Goal: Task Accomplishment & Management: Complete application form

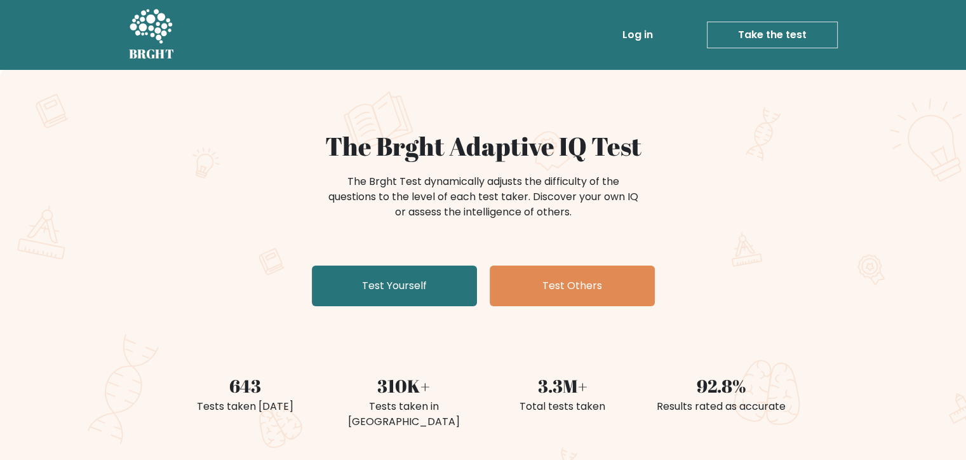
click at [642, 30] on link "Log in" at bounding box center [637, 34] width 41 height 25
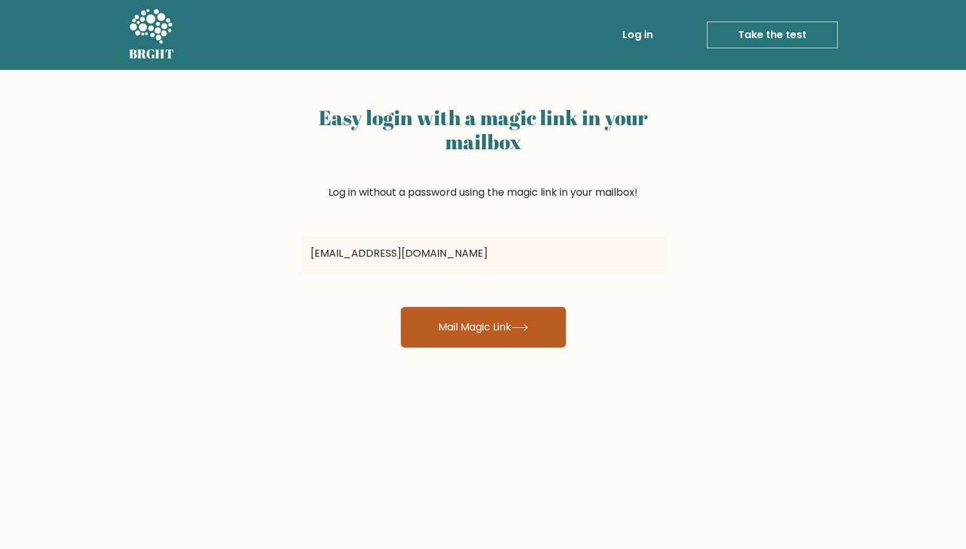
type input "tmj569410@gmail.com"
click at [504, 316] on button "Mail Magic Link" at bounding box center [483, 327] width 165 height 41
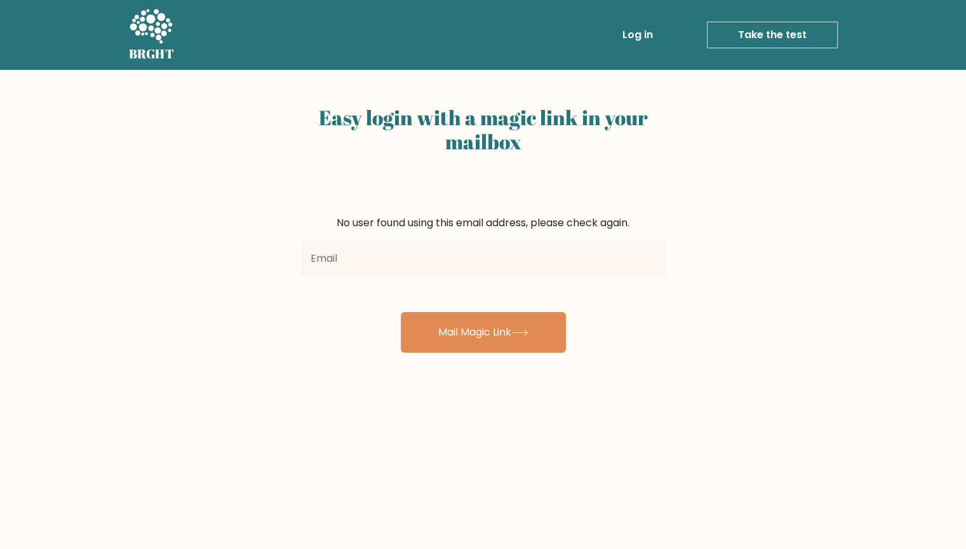
click at [658, 35] on link "Log in" at bounding box center [637, 34] width 41 height 25
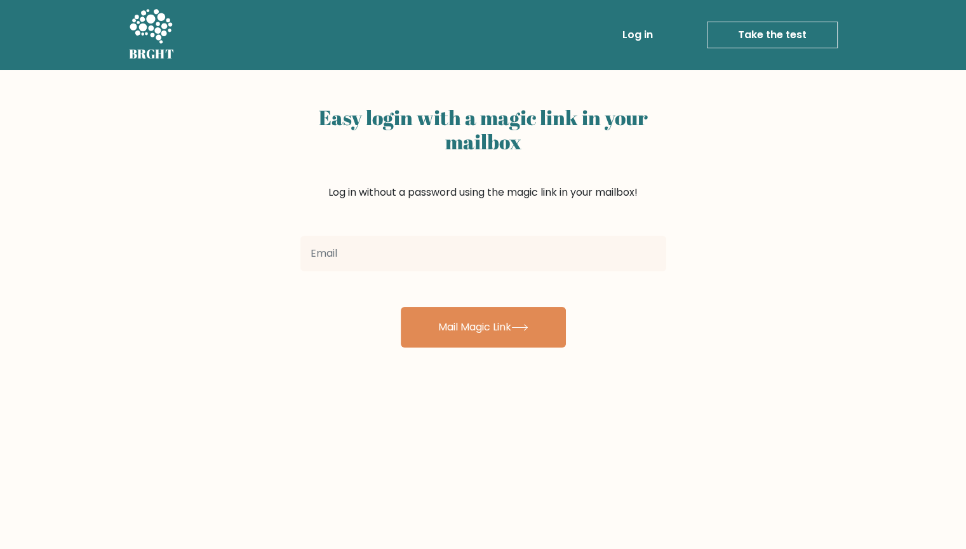
click at [797, 33] on link "Take the test" at bounding box center [772, 35] width 131 height 27
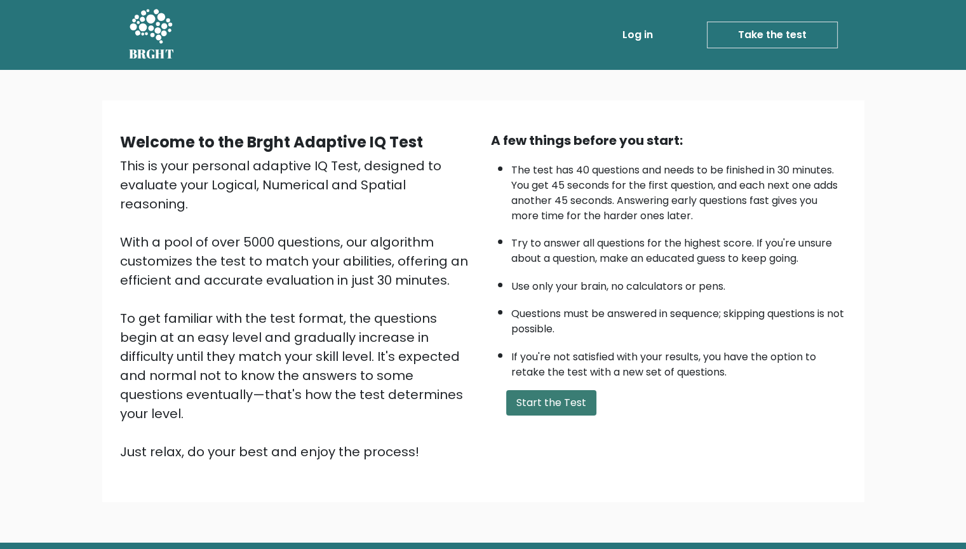
click at [560, 403] on button "Start the Test" at bounding box center [551, 402] width 90 height 25
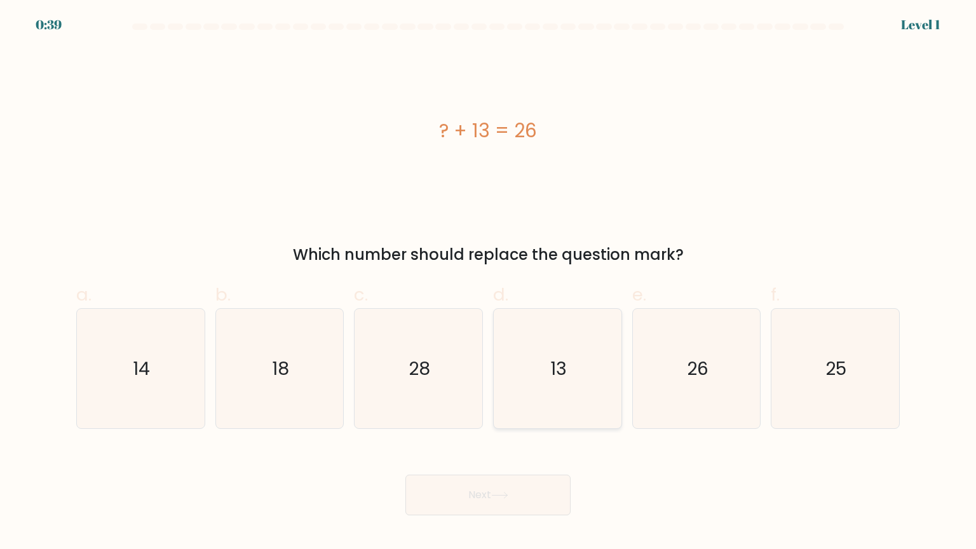
click at [556, 400] on icon "13" at bounding box center [556, 368] width 119 height 119
click at [488, 283] on input "d. 13" at bounding box center [488, 278] width 1 height 8
radio input "true"
click at [476, 504] on button "Next" at bounding box center [487, 494] width 165 height 41
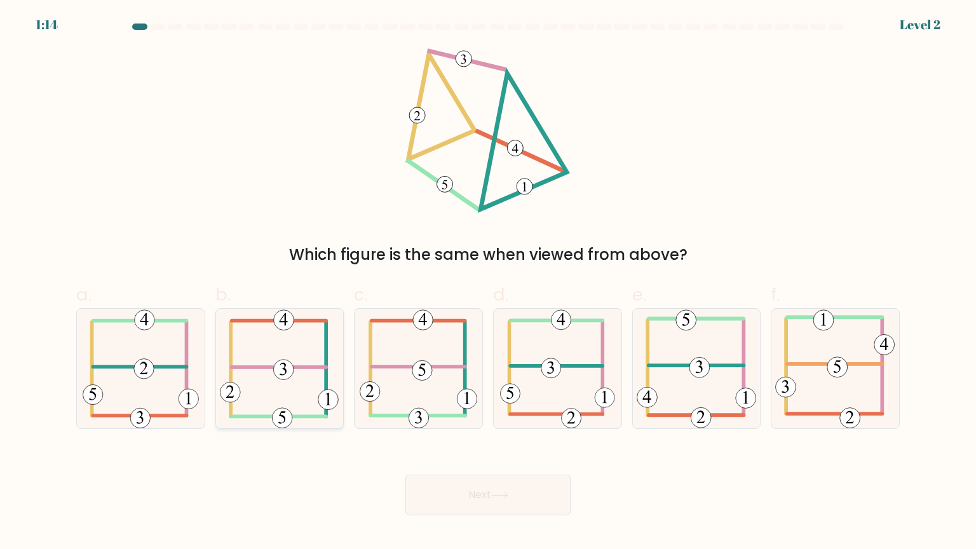
click at [283, 360] on 352 at bounding box center [284, 370] width 20 height 20
click at [488, 283] on input "b." at bounding box center [488, 278] width 1 height 8
radio input "true"
click at [510, 510] on button "Next" at bounding box center [487, 494] width 165 height 41
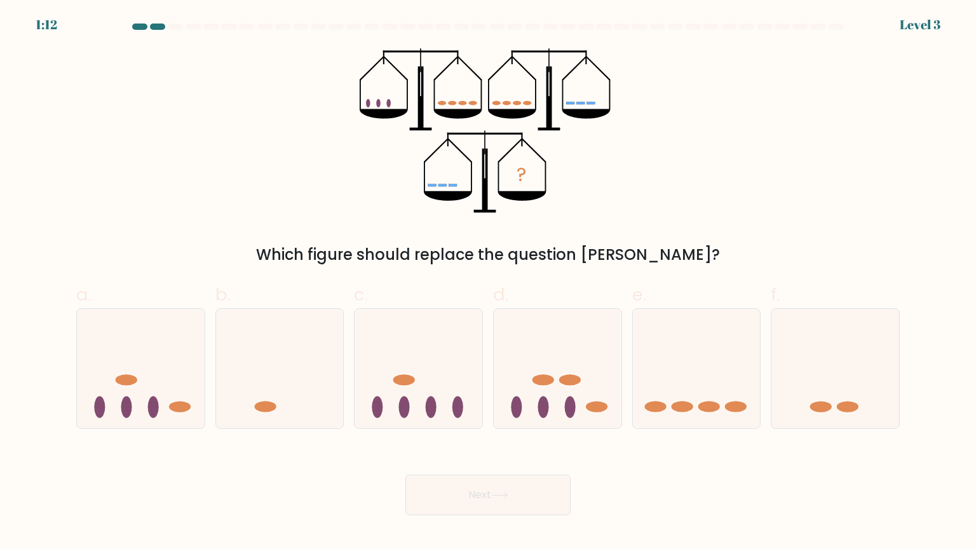
click at [508, 494] on icon at bounding box center [499, 495] width 17 height 7
click at [701, 407] on ellipse at bounding box center [709, 406] width 22 height 11
click at [488, 283] on input "e." at bounding box center [488, 278] width 1 height 8
radio input "true"
click at [468, 497] on button "Next" at bounding box center [487, 494] width 165 height 41
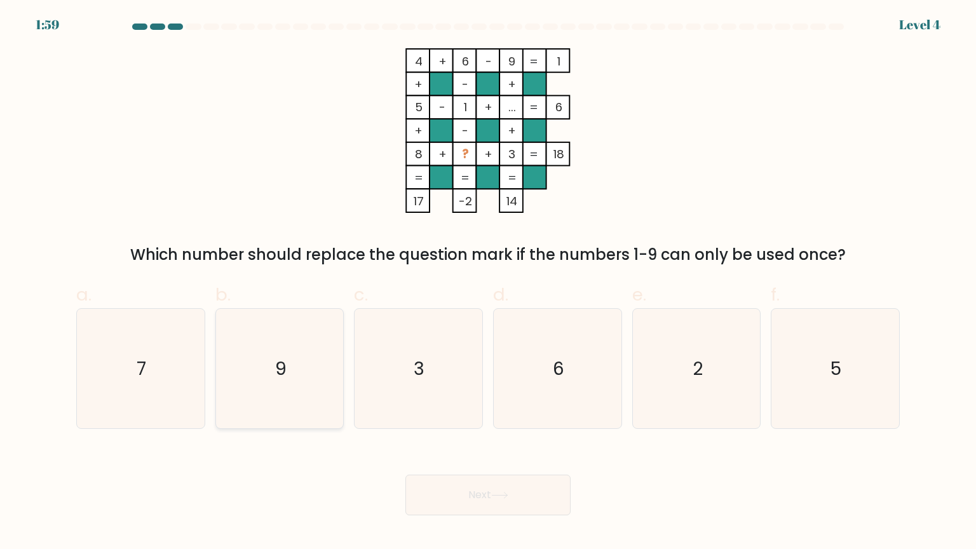
drag, startPoint x: 254, startPoint y: 366, endPoint x: 276, endPoint y: 365, distance: 21.6
click at [255, 363] on icon "9" at bounding box center [279, 368] width 119 height 119
click at [488, 283] on input "b. 9" at bounding box center [488, 278] width 1 height 8
radio input "true"
click at [145, 388] on icon "7" at bounding box center [140, 368] width 119 height 119
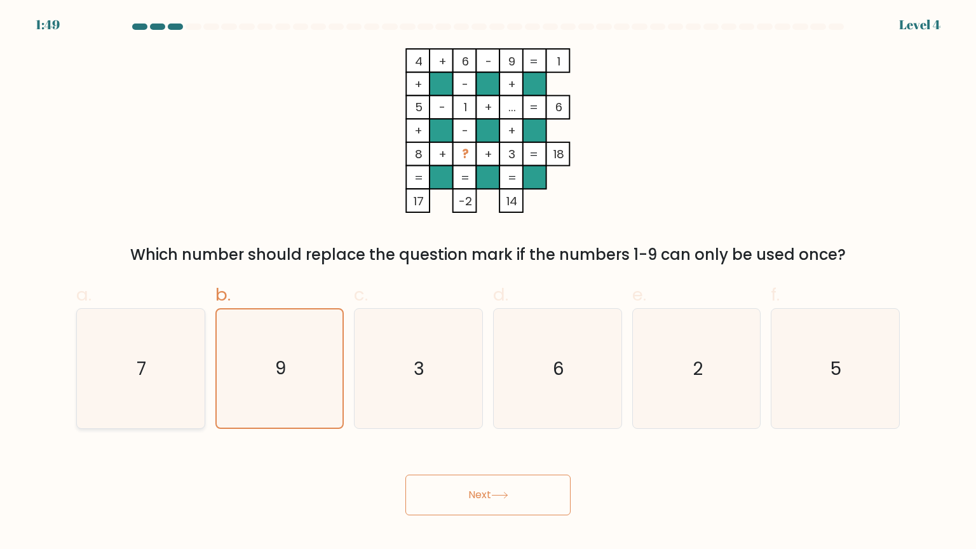
click at [488, 283] on input "a. 7" at bounding box center [488, 278] width 1 height 8
radio input "true"
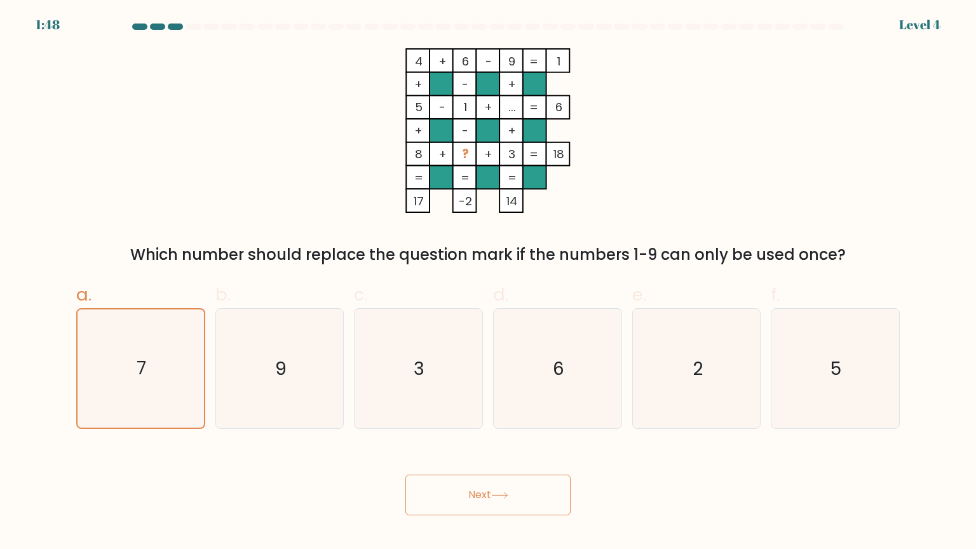
click at [511, 481] on button "Next" at bounding box center [487, 494] width 165 height 41
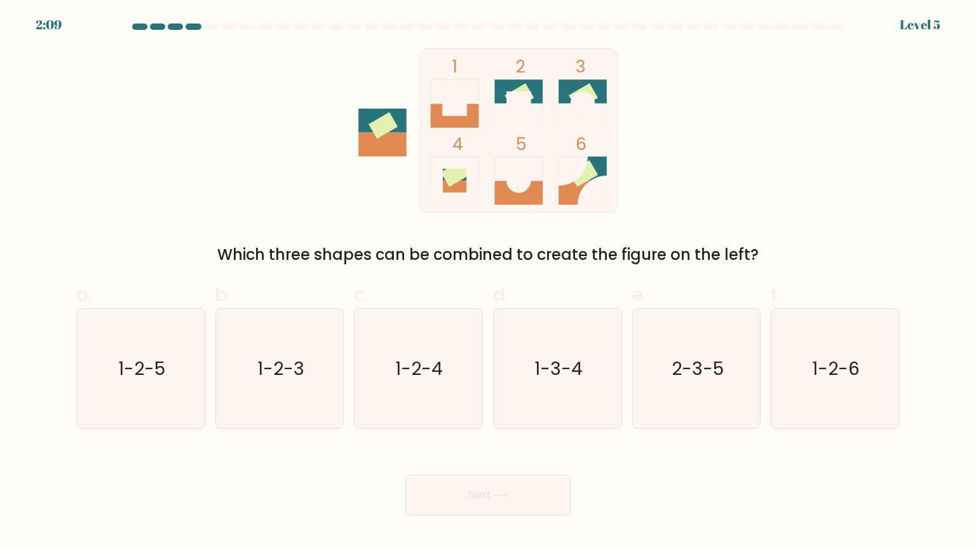
click at [441, 106] on rect at bounding box center [455, 116] width 48 height 24
click at [567, 369] on text "1-3-4" at bounding box center [558, 367] width 48 height 25
click at [488, 283] on input "d. 1-3-4" at bounding box center [488, 278] width 1 height 8
radio input "true"
click at [404, 355] on icon "1-2-4" at bounding box center [417, 368] width 119 height 119
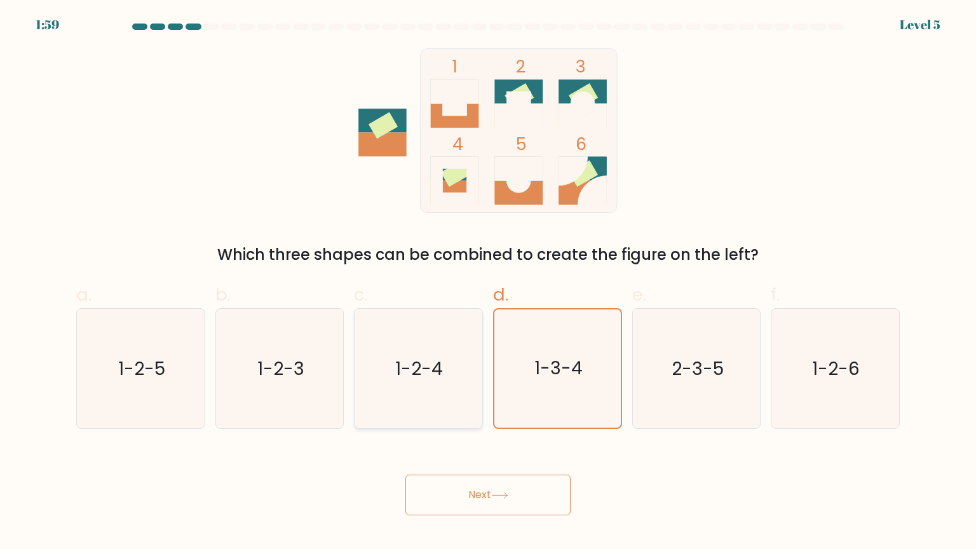
click at [488, 283] on input "c. 1-2-4" at bounding box center [488, 278] width 1 height 8
radio input "true"
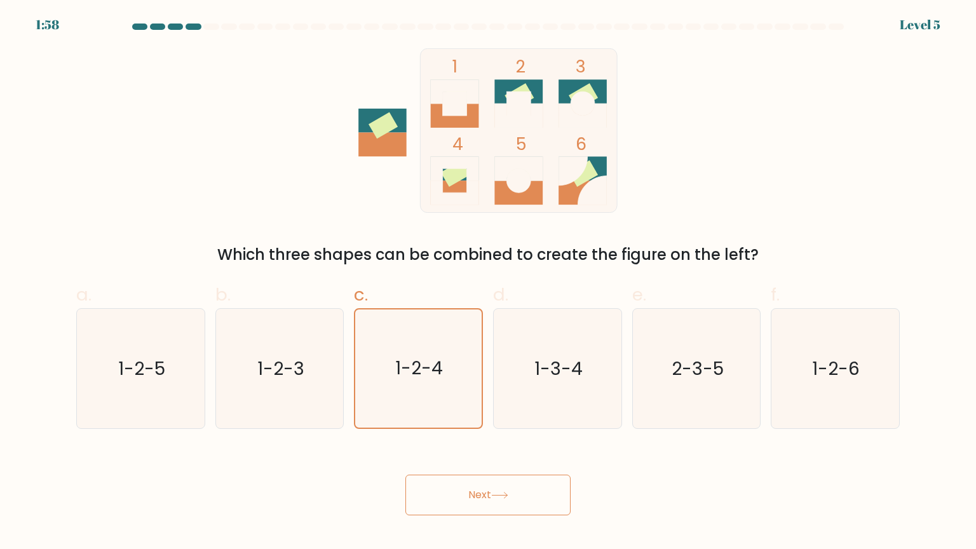
click at [480, 497] on button "Next" at bounding box center [487, 494] width 165 height 41
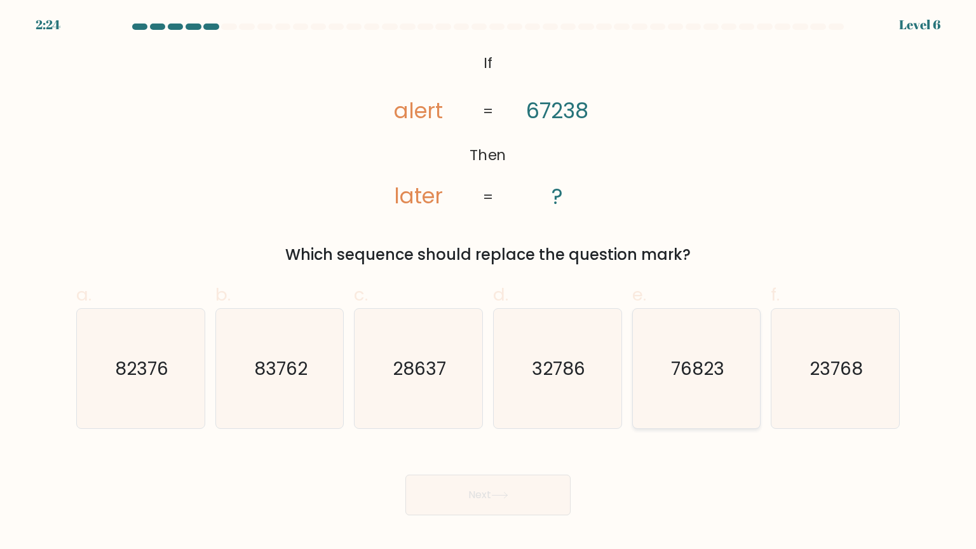
click at [693, 370] on text "76823" at bounding box center [697, 367] width 53 height 25
click at [488, 283] on input "e. 76823" at bounding box center [488, 278] width 1 height 8
radio input "true"
click at [451, 501] on button "Next" at bounding box center [487, 494] width 165 height 41
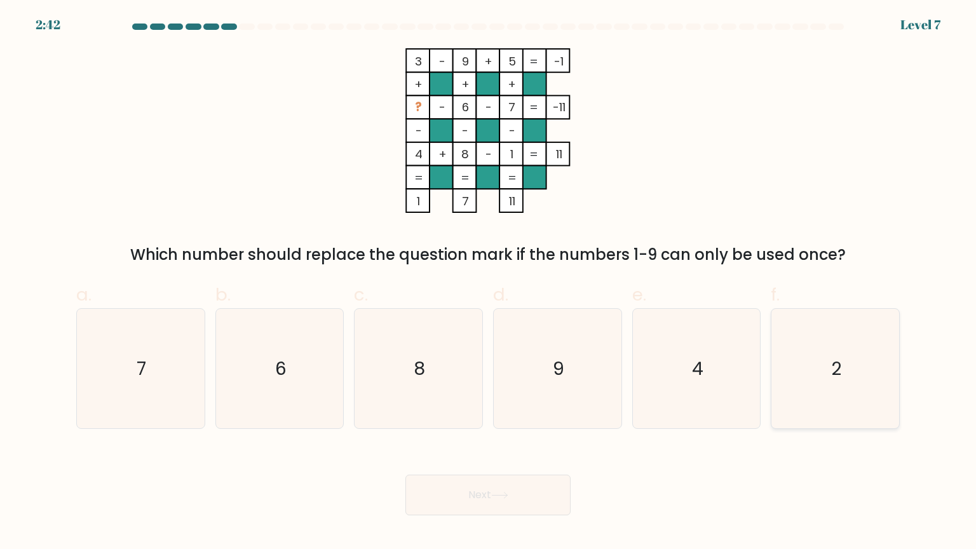
click at [826, 363] on icon "2" at bounding box center [834, 368] width 119 height 119
click at [488, 283] on input "f. 2" at bounding box center [488, 278] width 1 height 8
radio input "true"
click at [523, 494] on button "Next" at bounding box center [487, 494] width 165 height 41
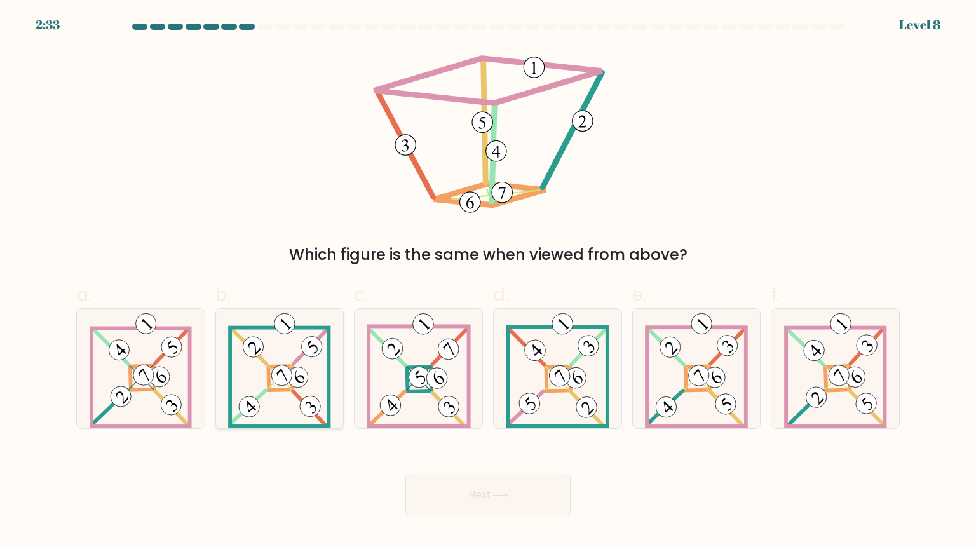
click at [292, 368] on 161 at bounding box center [281, 378] width 24 height 24
click at [488, 283] on input "b." at bounding box center [488, 278] width 1 height 8
radio input "true"
click at [507, 492] on icon at bounding box center [499, 495] width 15 height 6
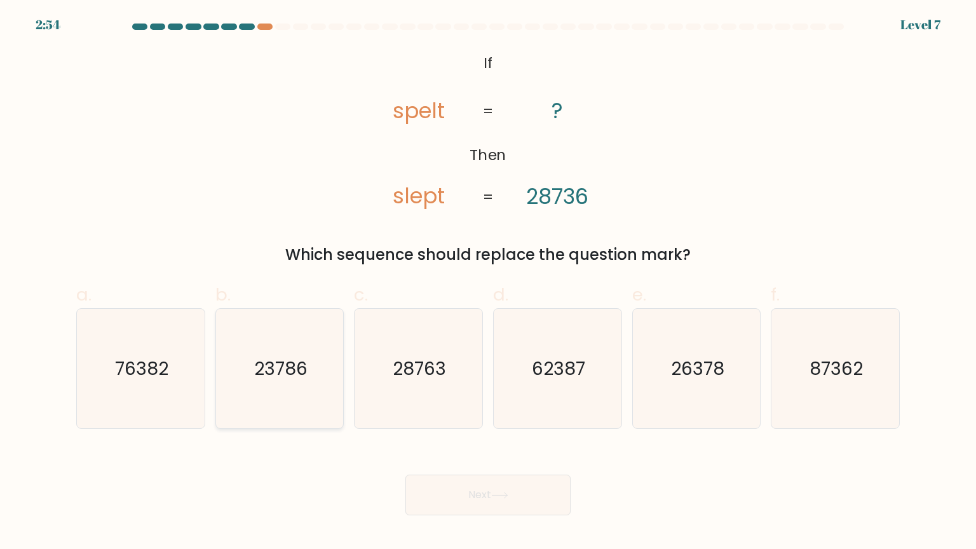
click at [270, 365] on text "23786" at bounding box center [280, 367] width 53 height 25
click at [488, 283] on input "b. 23786" at bounding box center [488, 278] width 1 height 8
radio input "true"
click at [473, 484] on button "Next" at bounding box center [487, 494] width 165 height 41
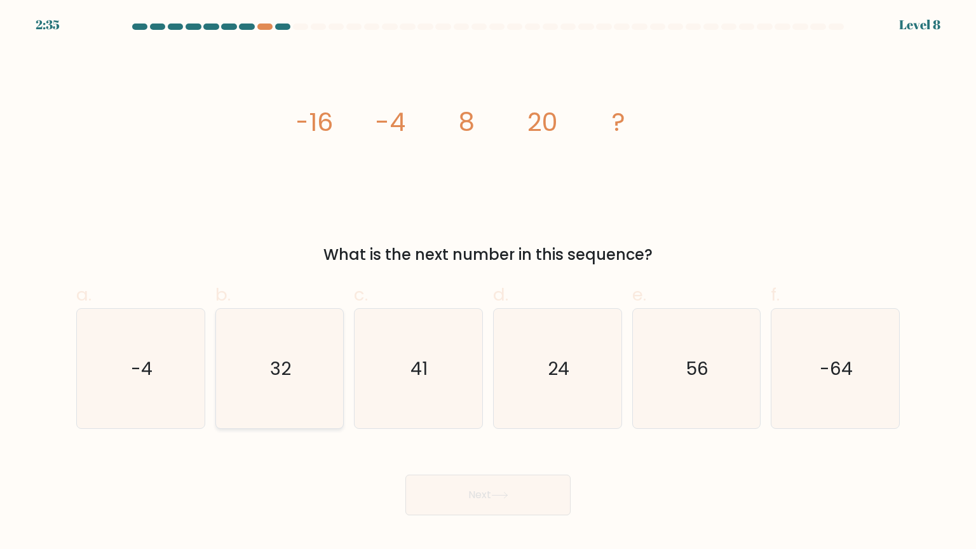
click at [286, 347] on icon "32" at bounding box center [279, 368] width 119 height 119
click at [488, 283] on input "b. 32" at bounding box center [488, 278] width 1 height 8
radio input "true"
click at [483, 499] on button "Next" at bounding box center [487, 494] width 165 height 41
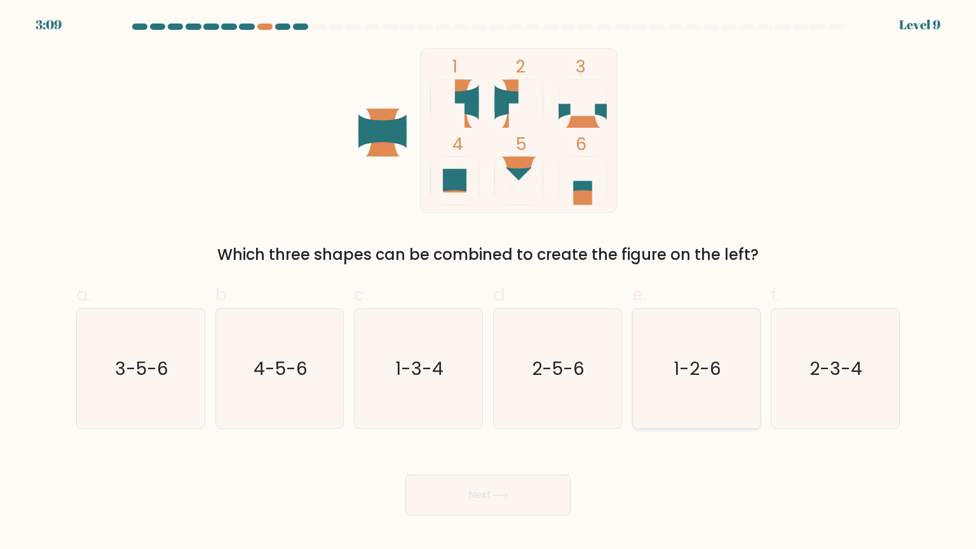
click at [690, 373] on text "1-2-6" at bounding box center [697, 367] width 48 height 25
click at [488, 283] on input "e. 1-2-6" at bounding box center [488, 278] width 1 height 8
radio input "true"
click at [473, 485] on button "Next" at bounding box center [487, 494] width 165 height 41
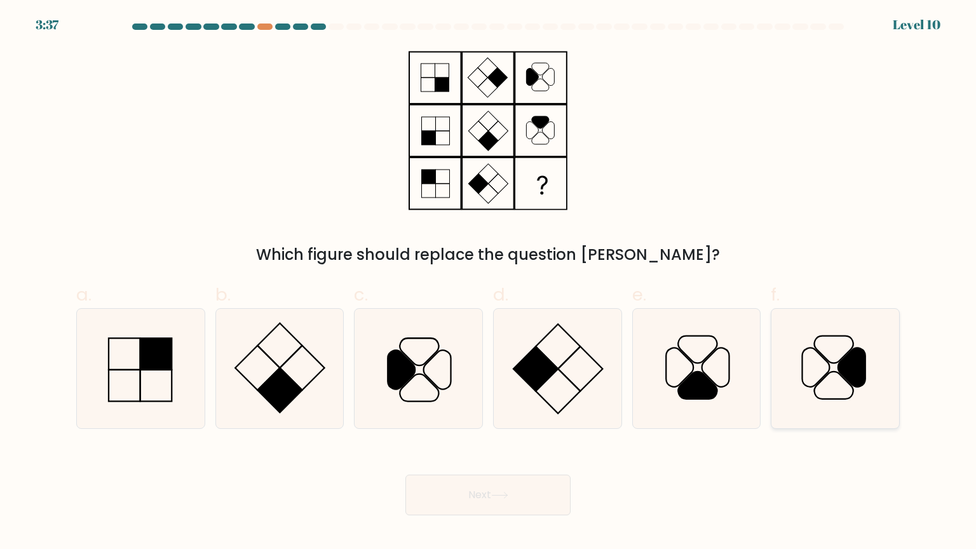
click at [823, 373] on icon at bounding box center [834, 368] width 119 height 119
click at [488, 283] on input "f." at bounding box center [488, 278] width 1 height 8
radio input "true"
click at [479, 492] on button "Next" at bounding box center [487, 494] width 165 height 41
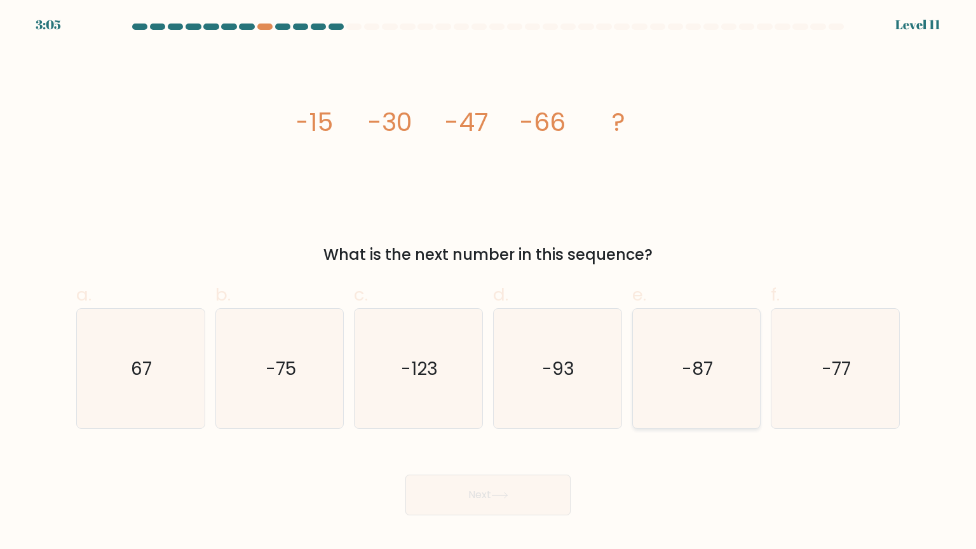
click at [678, 368] on icon "-87" at bounding box center [695, 368] width 119 height 119
click at [488, 283] on input "e. -87" at bounding box center [488, 278] width 1 height 8
radio input "true"
click at [478, 496] on button "Next" at bounding box center [487, 494] width 165 height 41
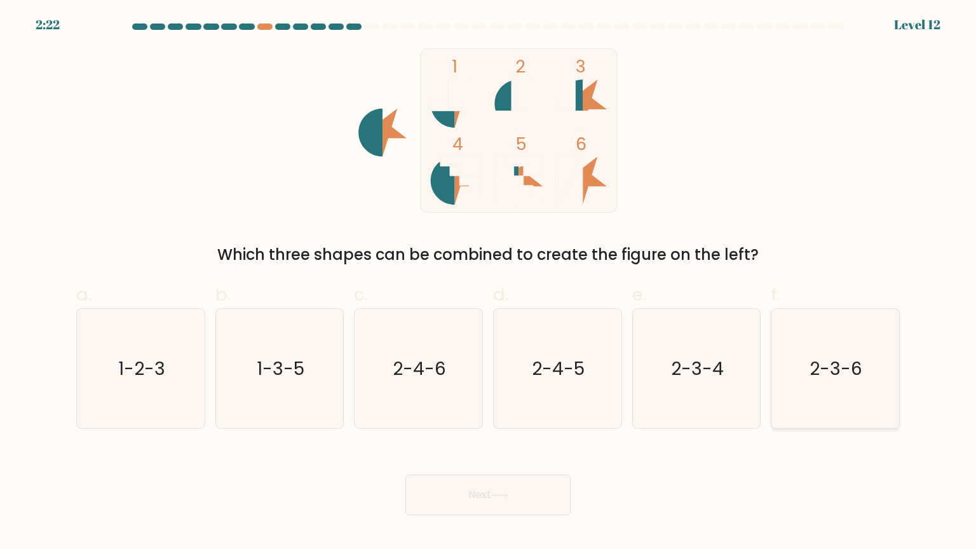
click at [828, 368] on text "2-3-6" at bounding box center [836, 367] width 53 height 25
click at [488, 283] on input "f. 2-3-6" at bounding box center [488, 278] width 1 height 8
radio input "true"
click at [488, 489] on button "Next" at bounding box center [487, 494] width 165 height 41
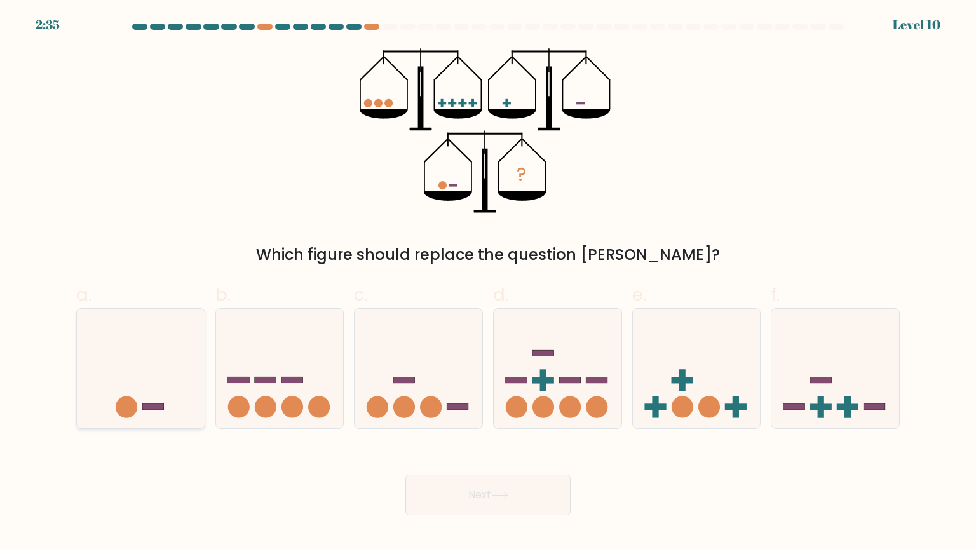
click at [124, 372] on icon at bounding box center [141, 368] width 128 height 105
click at [488, 283] on input "a." at bounding box center [488, 278] width 1 height 8
radio input "true"
click at [520, 495] on button "Next" at bounding box center [487, 494] width 165 height 41
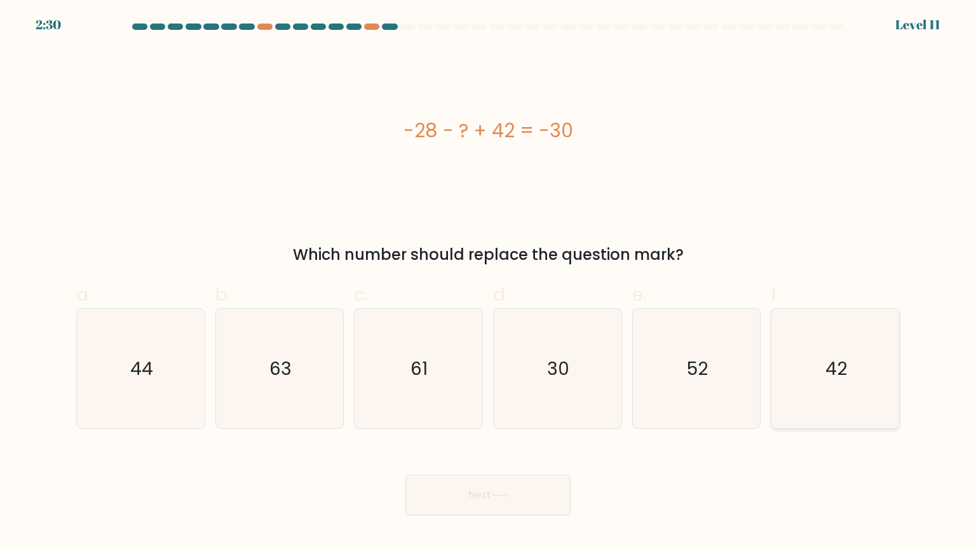
click at [876, 387] on icon "42" at bounding box center [834, 368] width 119 height 119
click at [488, 283] on input "f. 42" at bounding box center [488, 278] width 1 height 8
radio input "true"
click at [488, 478] on button "Next" at bounding box center [487, 494] width 165 height 41
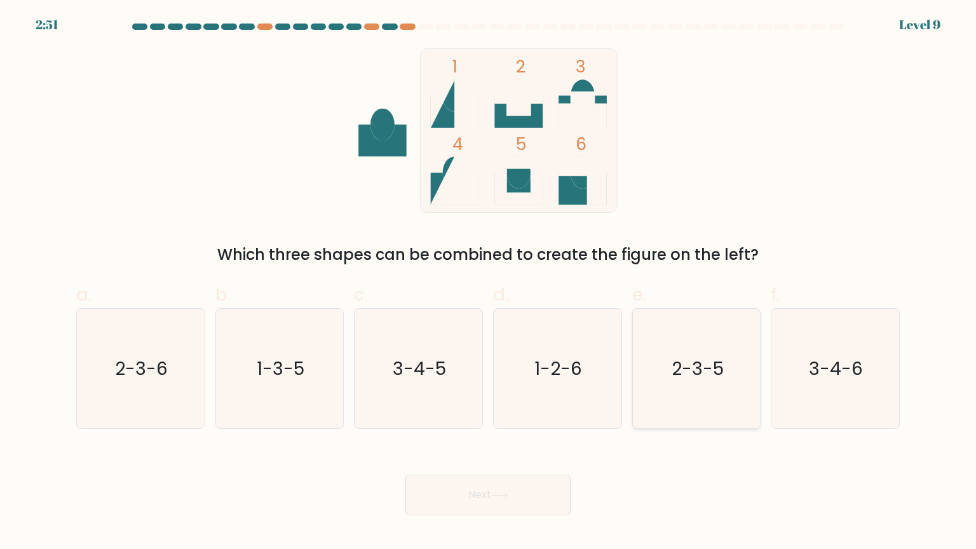
click at [703, 359] on text "2-3-5" at bounding box center [697, 367] width 52 height 25
click at [488, 283] on input "e. 2-3-5" at bounding box center [488, 278] width 1 height 8
radio input "true"
click at [490, 495] on button "Next" at bounding box center [487, 494] width 165 height 41
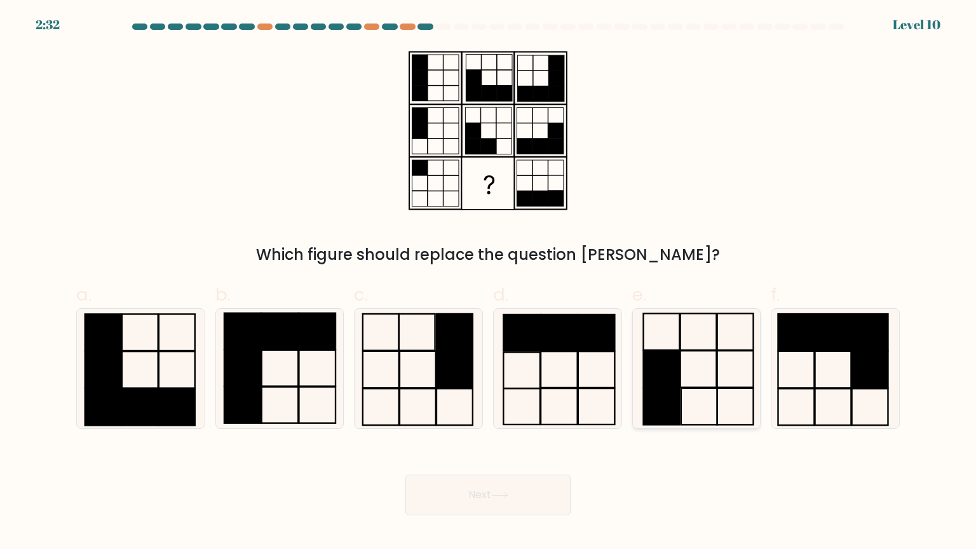
click at [674, 391] on rect at bounding box center [661, 406] width 36 height 37
click at [488, 283] on input "e." at bounding box center [488, 278] width 1 height 8
radio input "true"
click at [513, 498] on button "Next" at bounding box center [487, 494] width 165 height 41
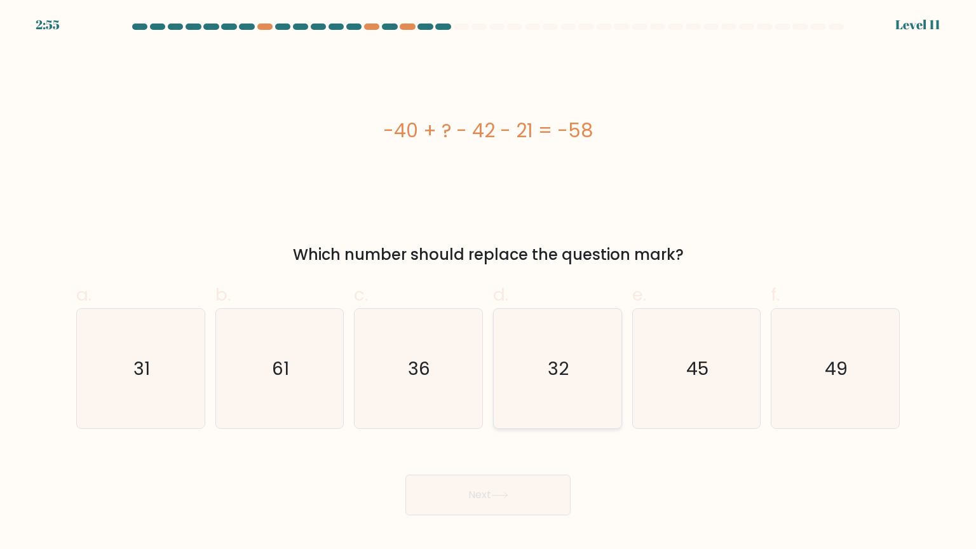
click at [556, 368] on text "32" at bounding box center [558, 367] width 21 height 25
click at [488, 283] on input "d. 32" at bounding box center [488, 278] width 1 height 8
radio input "true"
click at [513, 501] on button "Next" at bounding box center [487, 494] width 165 height 41
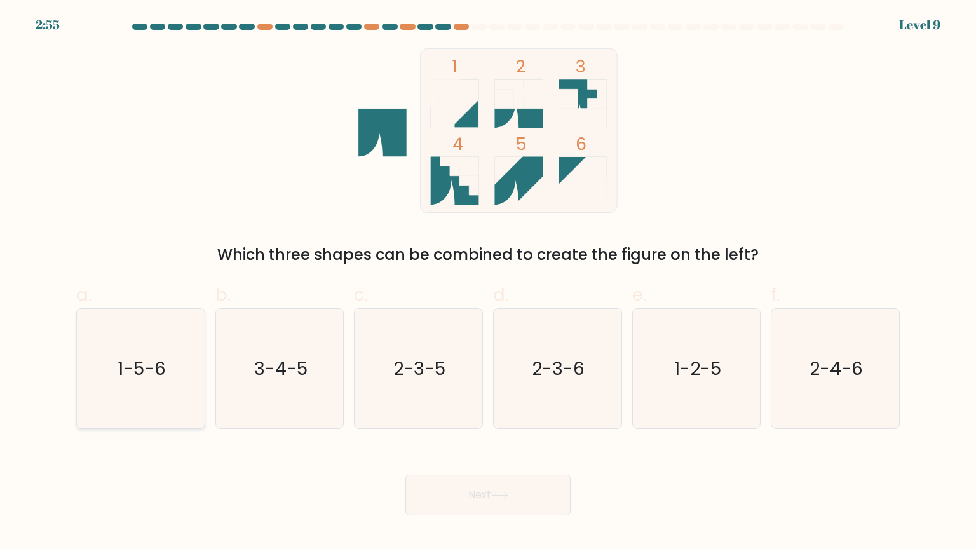
click at [118, 386] on icon "1-5-6" at bounding box center [140, 368] width 119 height 119
click at [488, 283] on input "a. 1-5-6" at bounding box center [488, 278] width 1 height 8
radio input "true"
click at [501, 499] on button "Next" at bounding box center [487, 494] width 165 height 41
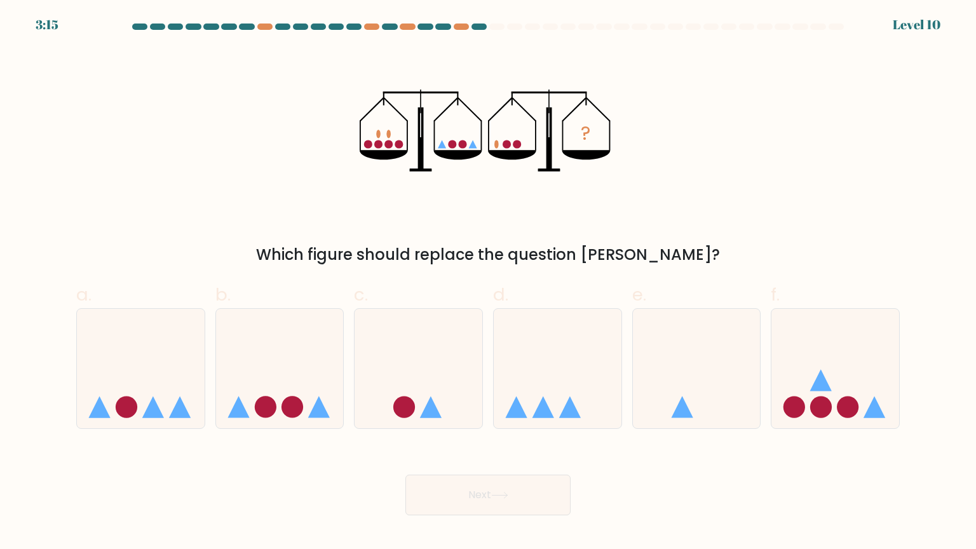
drag, startPoint x: 495, startPoint y: 161, endPoint x: 457, endPoint y: 203, distance: 56.2
click at [457, 203] on icon "?" at bounding box center [488, 130] width 257 height 165
click at [451, 396] on icon at bounding box center [418, 368] width 128 height 105
click at [488, 283] on input "c." at bounding box center [488, 278] width 1 height 8
radio input "true"
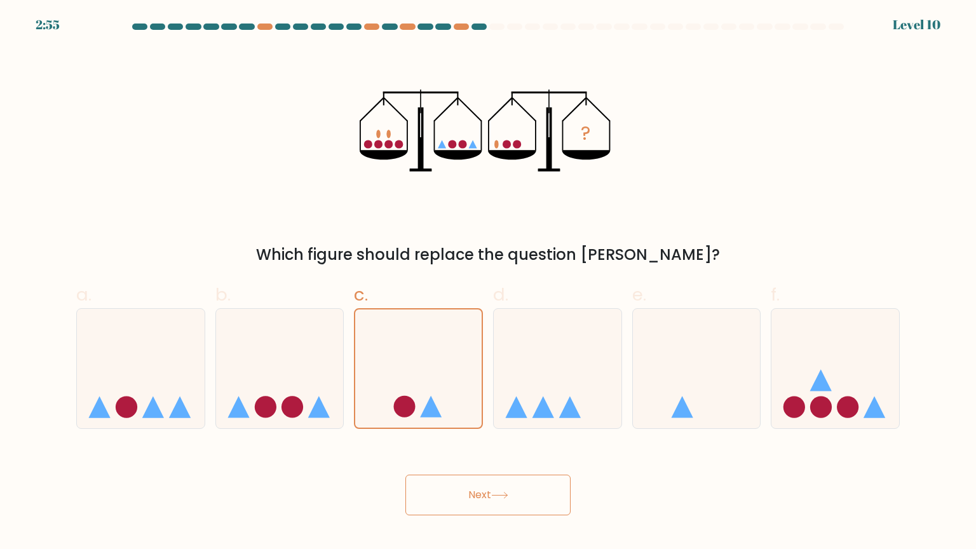
click at [512, 491] on button "Next" at bounding box center [487, 494] width 165 height 41
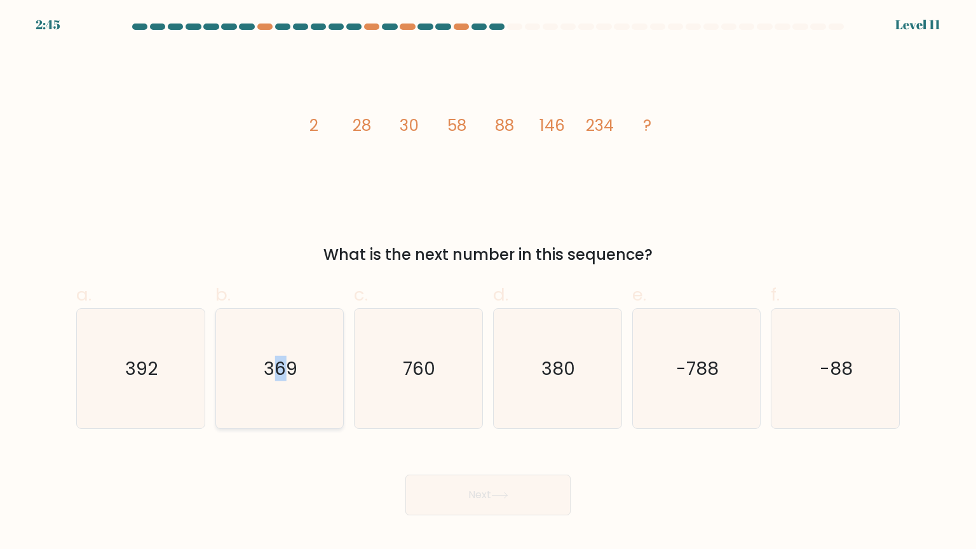
click at [282, 379] on text "369" at bounding box center [281, 367] width 34 height 25
click at [516, 489] on button "Next" at bounding box center [487, 494] width 165 height 41
click at [509, 501] on button "Next" at bounding box center [487, 494] width 165 height 41
click at [159, 346] on icon "392" at bounding box center [140, 368] width 119 height 119
click at [488, 283] on input "a. 392" at bounding box center [488, 278] width 1 height 8
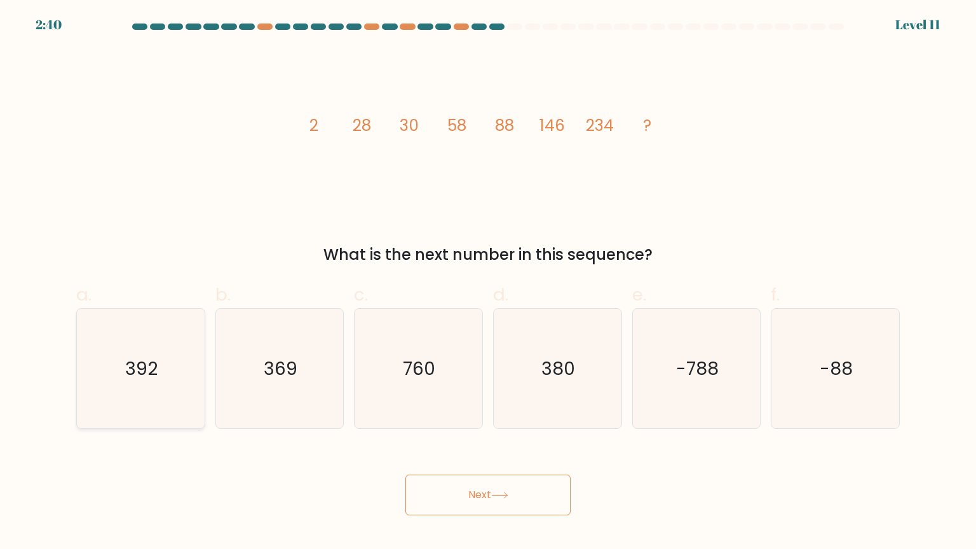
radio input "true"
click at [330, 344] on icon "369" at bounding box center [279, 368] width 119 height 119
click at [488, 283] on input "b. 369" at bounding box center [488, 278] width 1 height 8
radio input "true"
click at [501, 495] on icon at bounding box center [499, 495] width 17 height 7
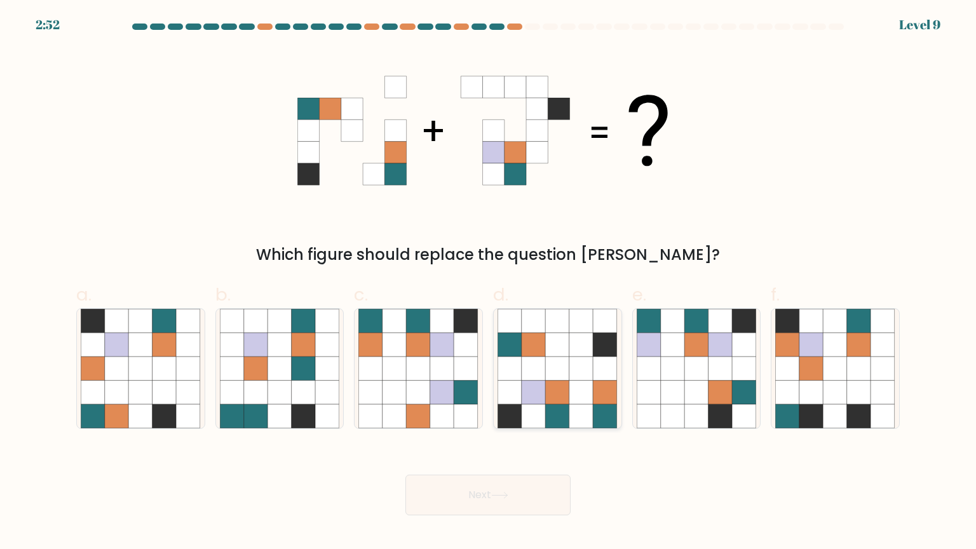
click at [567, 355] on icon at bounding box center [558, 344] width 24 height 24
click at [488, 283] on input "d." at bounding box center [488, 278] width 1 height 8
radio input "true"
click at [504, 494] on icon at bounding box center [499, 495] width 17 height 7
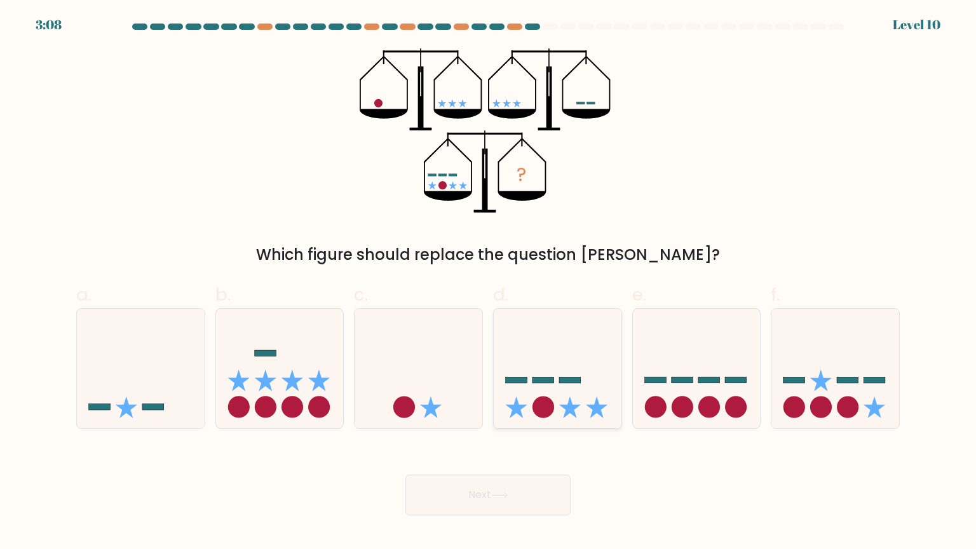
click at [577, 344] on icon at bounding box center [558, 368] width 128 height 105
click at [488, 283] on input "d." at bounding box center [488, 278] width 1 height 8
radio input "true"
click at [495, 491] on button "Next" at bounding box center [487, 494] width 165 height 41
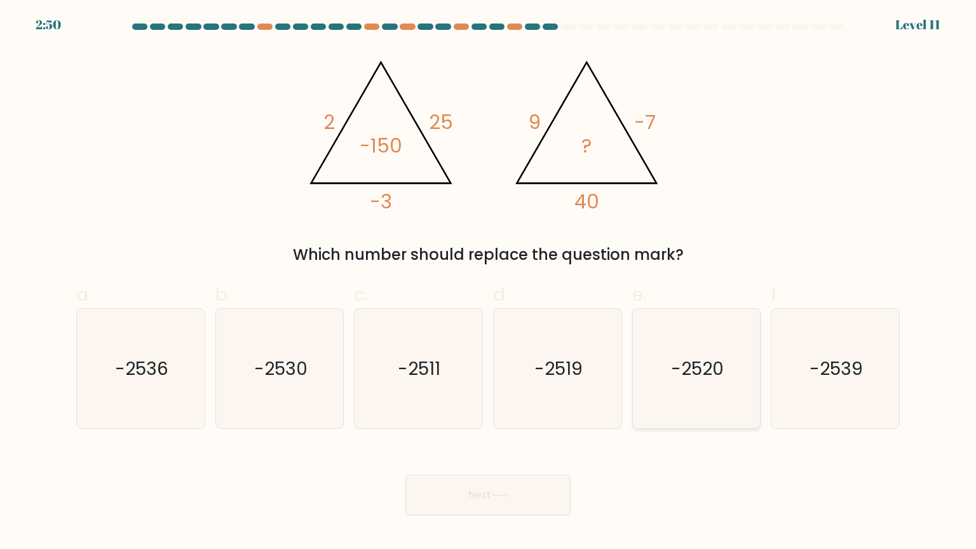
click at [690, 356] on text "-2520" at bounding box center [697, 367] width 53 height 25
click at [488, 283] on input "e. -2520" at bounding box center [488, 278] width 1 height 8
radio input "true"
click at [521, 497] on button "Next" at bounding box center [487, 494] width 165 height 41
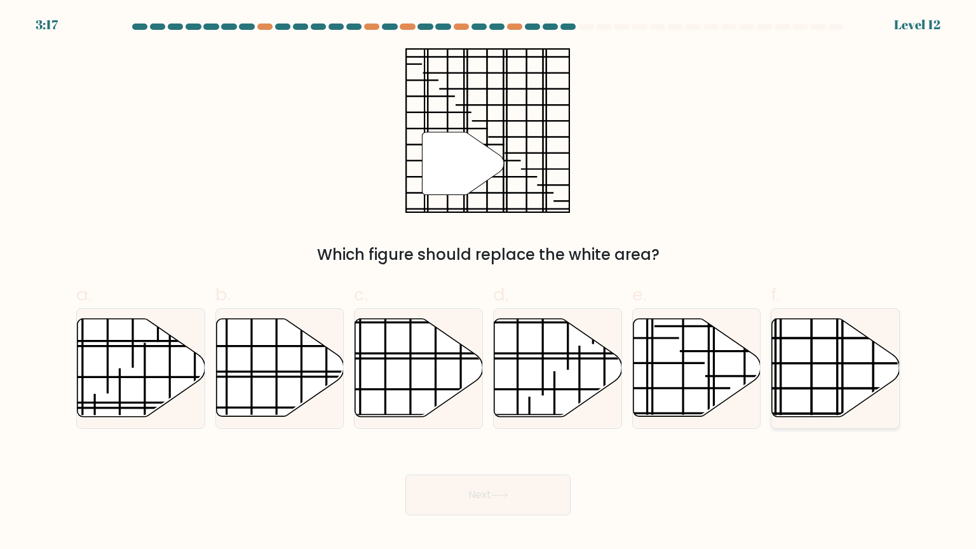
click at [814, 354] on icon at bounding box center [835, 368] width 128 height 100
click at [488, 283] on input "f." at bounding box center [488, 278] width 1 height 8
radio input "true"
click at [506, 495] on icon at bounding box center [499, 495] width 17 height 7
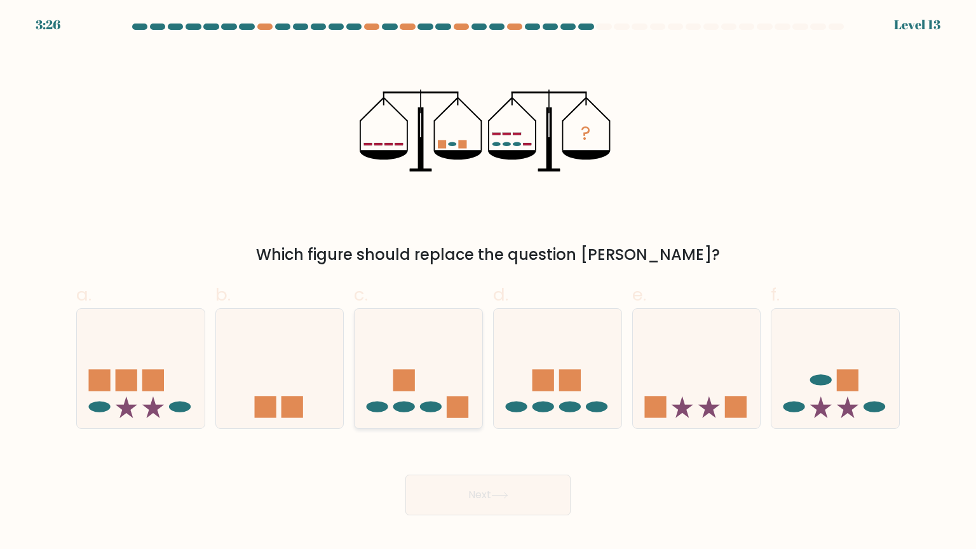
click at [451, 407] on rect at bounding box center [458, 407] width 22 height 22
click at [488, 283] on input "c." at bounding box center [488, 278] width 1 height 8
radio input "true"
click at [501, 492] on icon at bounding box center [499, 495] width 17 height 7
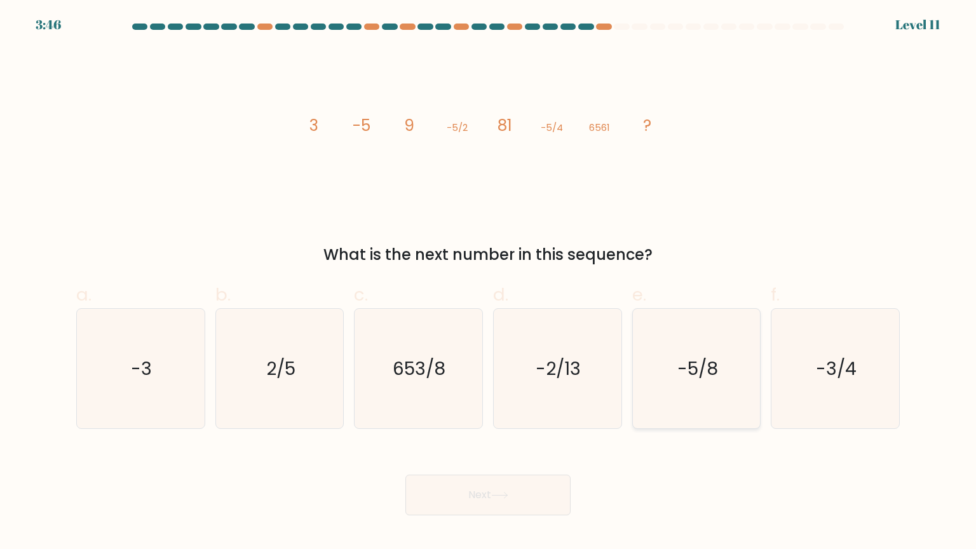
click at [703, 361] on text "-5/8" at bounding box center [697, 367] width 41 height 25
click at [488, 283] on input "e. -5/8" at bounding box center [488, 278] width 1 height 8
radio input "true"
click at [513, 495] on button "Next" at bounding box center [487, 494] width 165 height 41
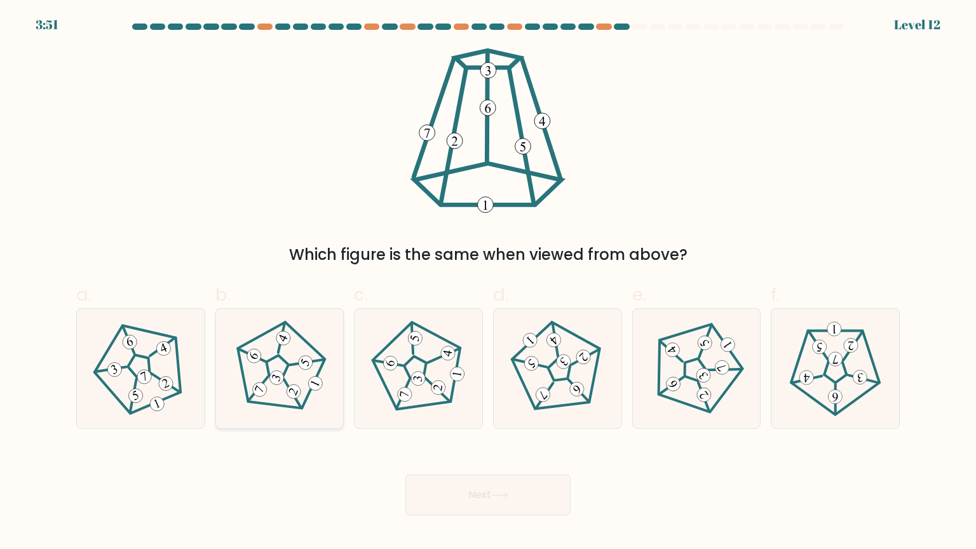
click at [295, 389] on 295 at bounding box center [294, 391] width 18 height 18
click at [488, 283] on input "b." at bounding box center [488, 278] width 1 height 8
radio input "true"
click at [493, 502] on button "Next" at bounding box center [487, 494] width 165 height 41
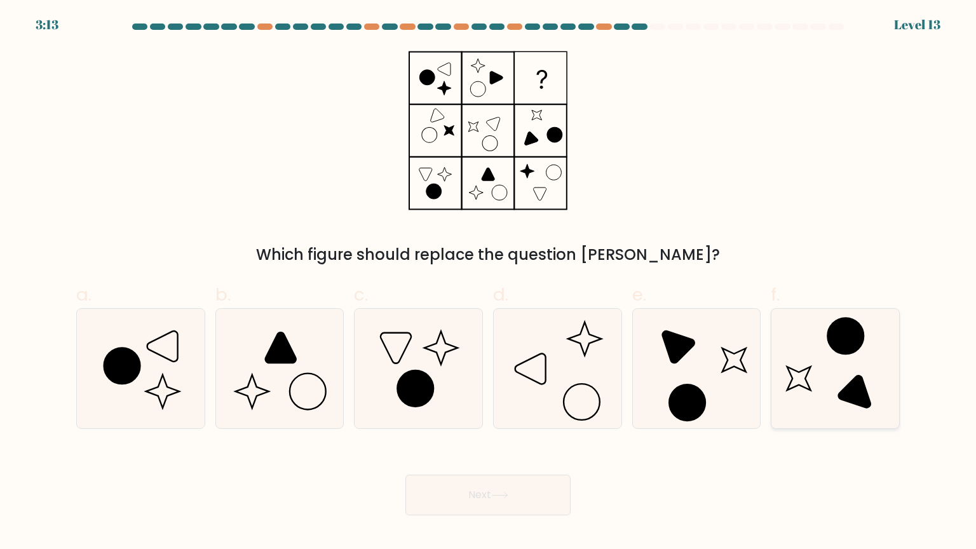
click at [854, 387] on icon at bounding box center [854, 391] width 32 height 32
click at [488, 283] on input "f." at bounding box center [488, 278] width 1 height 8
radio input "true"
click at [510, 499] on button "Next" at bounding box center [487, 494] width 165 height 41
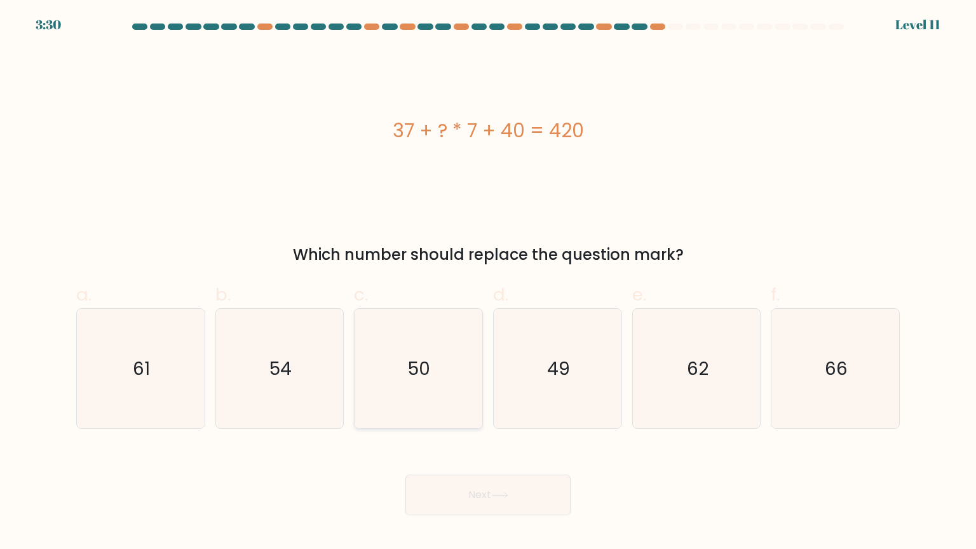
click at [454, 371] on icon "50" at bounding box center [417, 368] width 119 height 119
click at [488, 283] on input "c. 50" at bounding box center [488, 278] width 1 height 8
radio input "true"
click at [506, 480] on button "Next" at bounding box center [487, 494] width 165 height 41
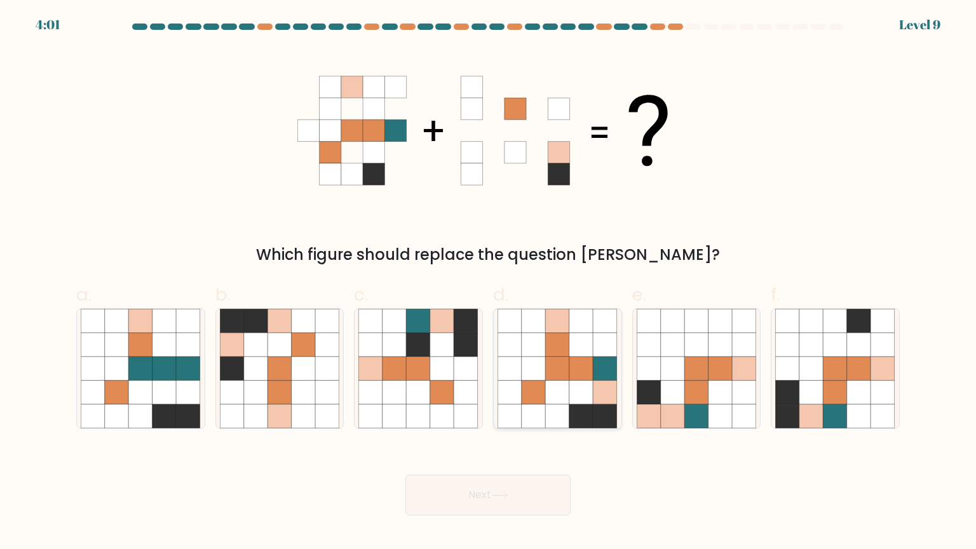
click at [583, 376] on icon at bounding box center [581, 368] width 24 height 24
click at [488, 283] on input "d." at bounding box center [488, 278] width 1 height 8
radio input "true"
click at [481, 492] on button "Next" at bounding box center [487, 494] width 165 height 41
click at [514, 488] on button "Next" at bounding box center [487, 494] width 165 height 41
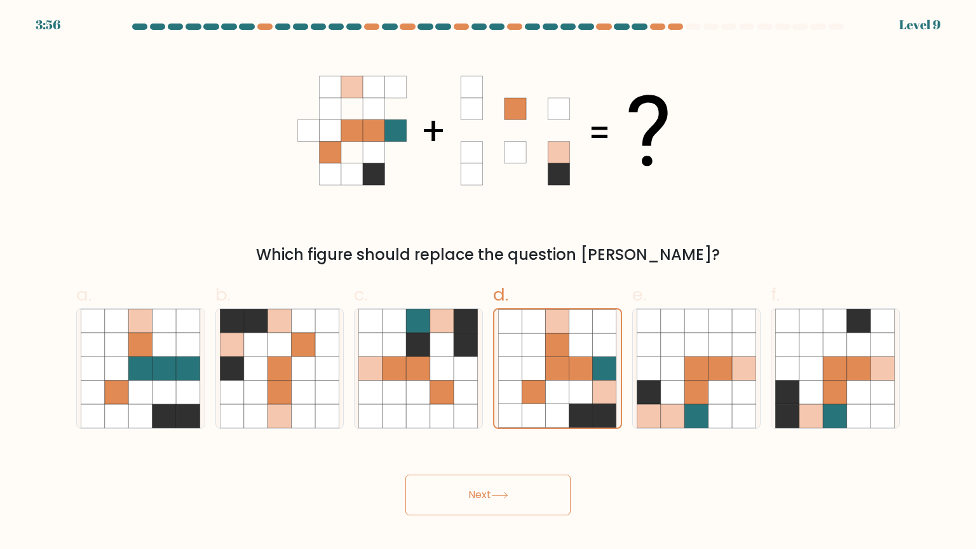
click at [511, 478] on button "Next" at bounding box center [487, 494] width 165 height 41
click at [506, 485] on button "Next" at bounding box center [487, 494] width 165 height 41
click at [482, 508] on button "Next" at bounding box center [487, 494] width 165 height 41
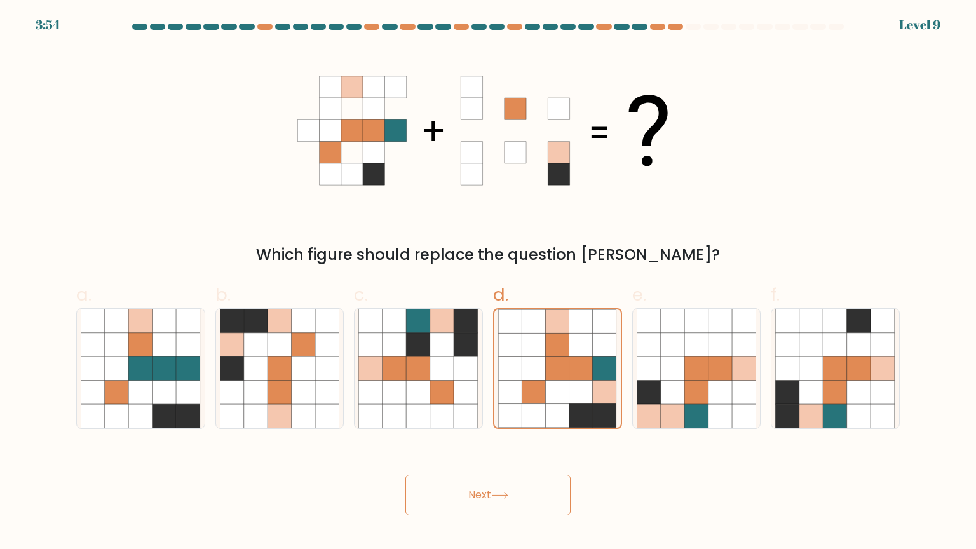
click at [482, 508] on button "Next" at bounding box center [487, 494] width 165 height 41
click at [503, 502] on button "Next" at bounding box center [487, 494] width 165 height 41
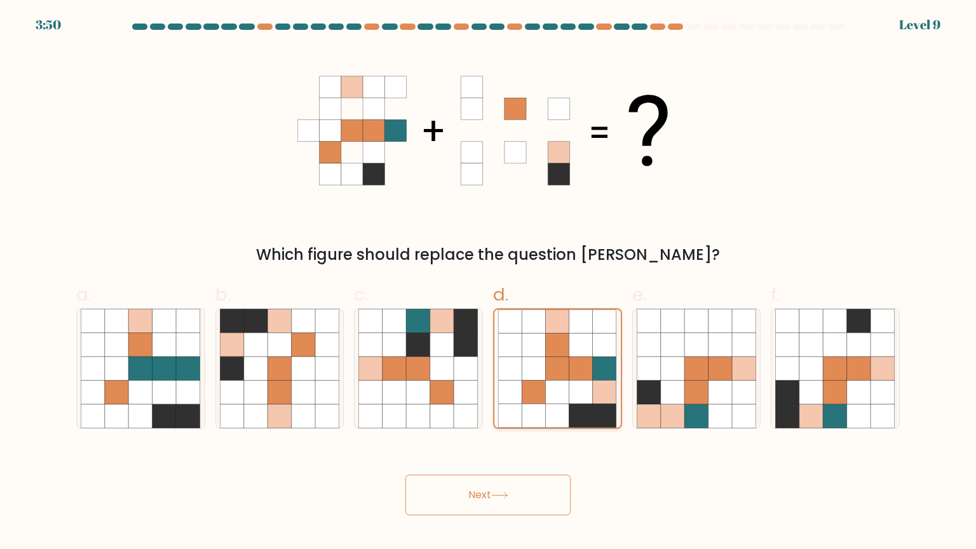
click at [523, 405] on icon at bounding box center [534, 415] width 24 height 24
click at [488, 283] on input "d." at bounding box center [488, 278] width 1 height 8
click at [502, 482] on button "Next" at bounding box center [487, 494] width 165 height 41
drag, startPoint x: 502, startPoint y: 482, endPoint x: 485, endPoint y: 478, distance: 17.7
click at [497, 482] on button "Next" at bounding box center [487, 494] width 165 height 41
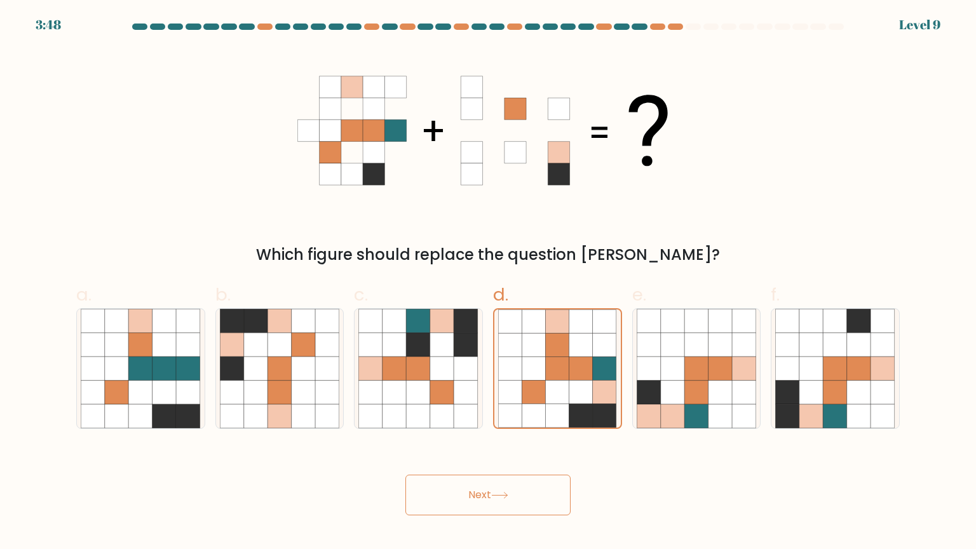
click at [452, 466] on div "Next" at bounding box center [488, 479] width 838 height 71
click at [566, 440] on form at bounding box center [488, 270] width 976 height 492
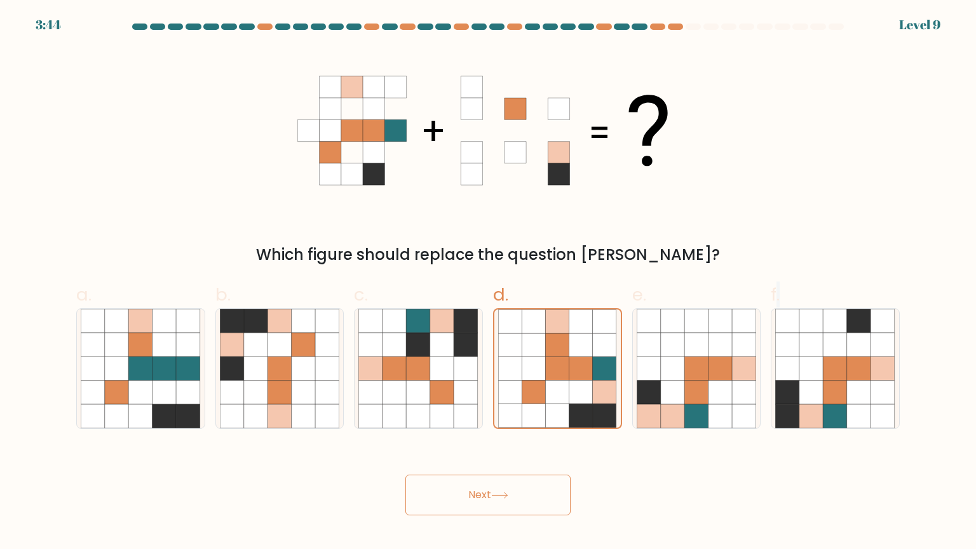
click at [504, 494] on icon at bounding box center [499, 495] width 17 height 7
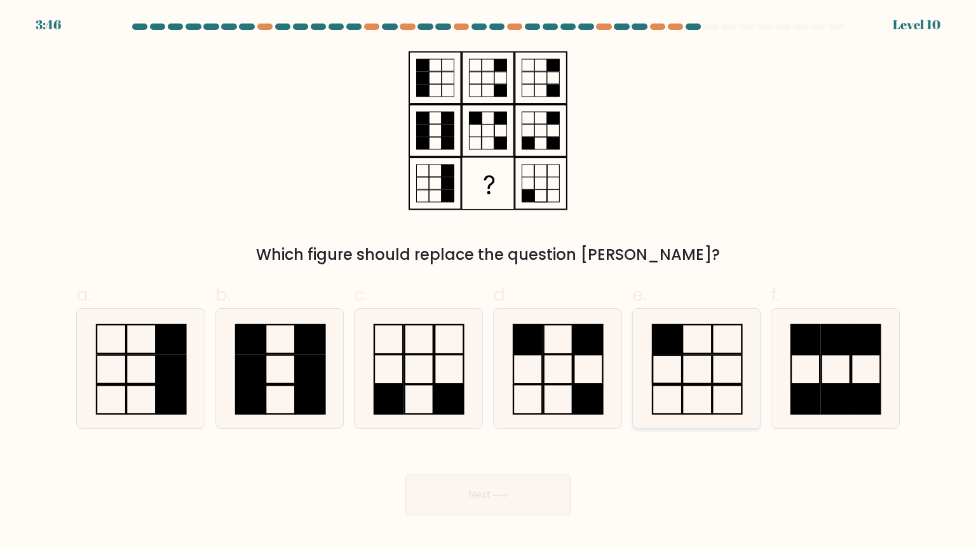
click at [675, 375] on icon at bounding box center [695, 368] width 119 height 119
click at [488, 283] on input "e." at bounding box center [488, 278] width 1 height 8
radio input "true"
click at [503, 497] on icon at bounding box center [499, 495] width 17 height 7
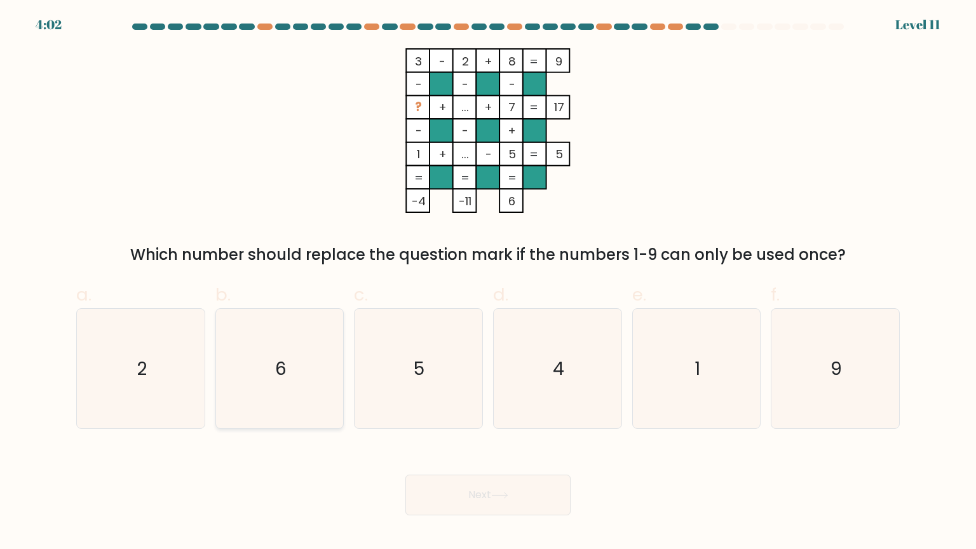
click at [282, 377] on text "6" at bounding box center [280, 367] width 11 height 25
click at [488, 283] on input "b. 6" at bounding box center [488, 278] width 1 height 8
radio input "true"
click at [504, 501] on button "Next" at bounding box center [487, 494] width 165 height 41
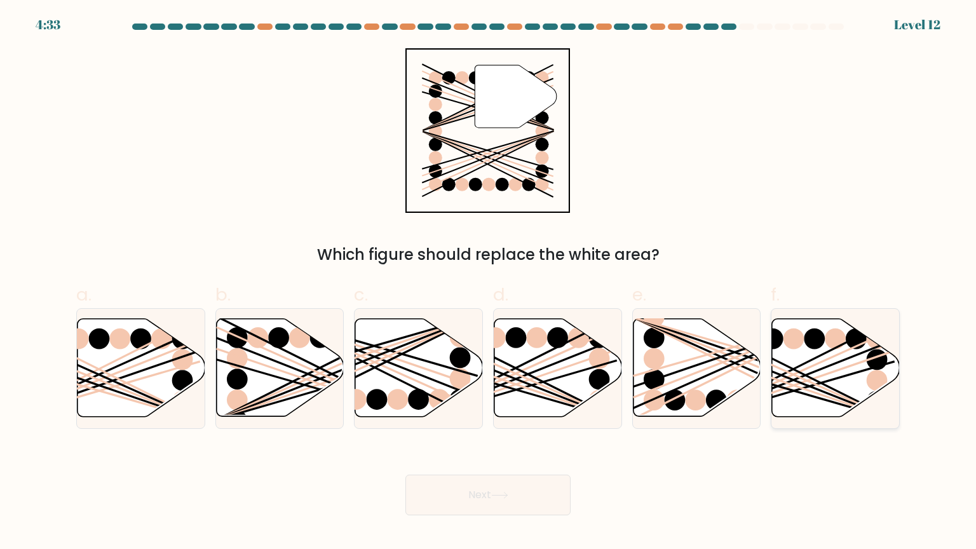
click at [873, 351] on ellipse at bounding box center [876, 359] width 21 height 21
click at [488, 283] on input "f." at bounding box center [488, 278] width 1 height 8
radio input "true"
click at [514, 489] on button "Next" at bounding box center [487, 494] width 165 height 41
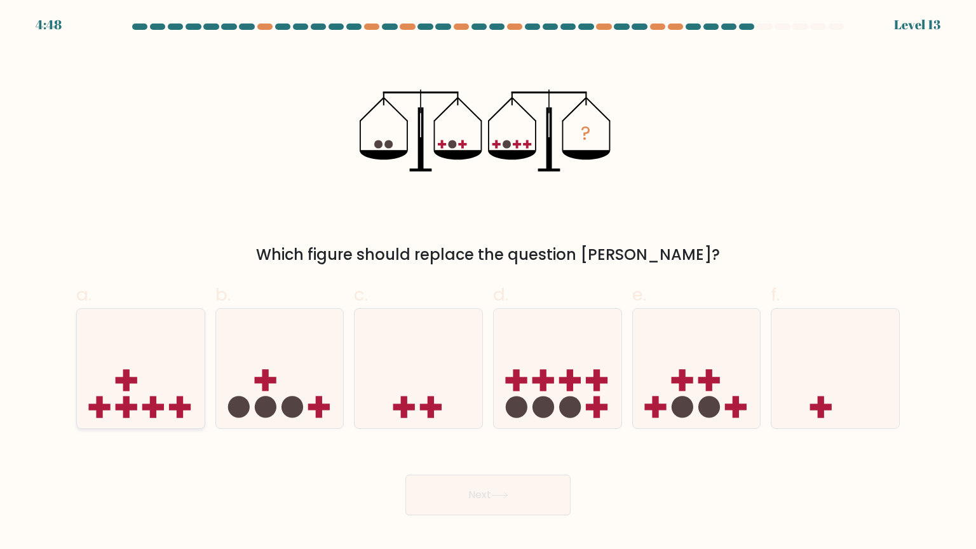
click at [148, 389] on icon at bounding box center [141, 368] width 128 height 105
click at [488, 283] on input "a." at bounding box center [488, 278] width 1 height 8
radio input "true"
click at [508, 492] on icon at bounding box center [499, 495] width 17 height 7
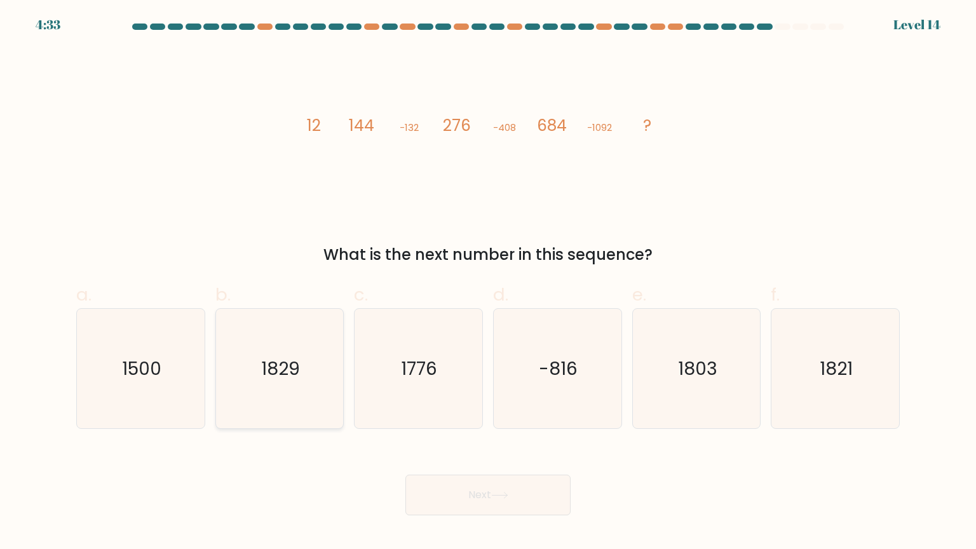
click at [289, 381] on icon "1829" at bounding box center [279, 368] width 119 height 119
click at [488, 283] on input "b. 1829" at bounding box center [488, 278] width 1 height 8
radio input "true"
click at [513, 489] on button "Next" at bounding box center [487, 494] width 165 height 41
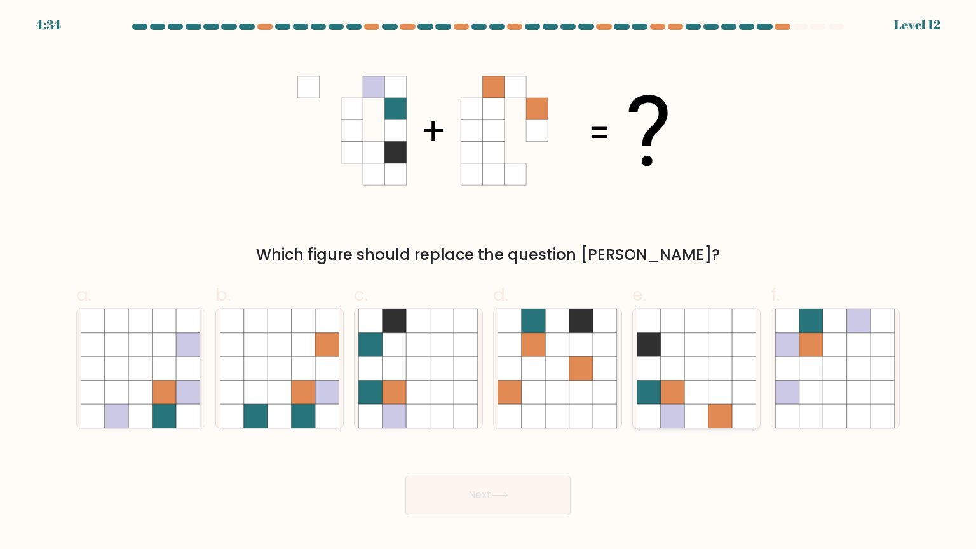
drag, startPoint x: 694, startPoint y: 365, endPoint x: 696, endPoint y: 375, distance: 9.9
click at [696, 365] on icon at bounding box center [696, 368] width 24 height 24
click at [488, 283] on input "e." at bounding box center [488, 278] width 1 height 8
radio input "true"
click at [513, 495] on button "Next" at bounding box center [487, 494] width 165 height 41
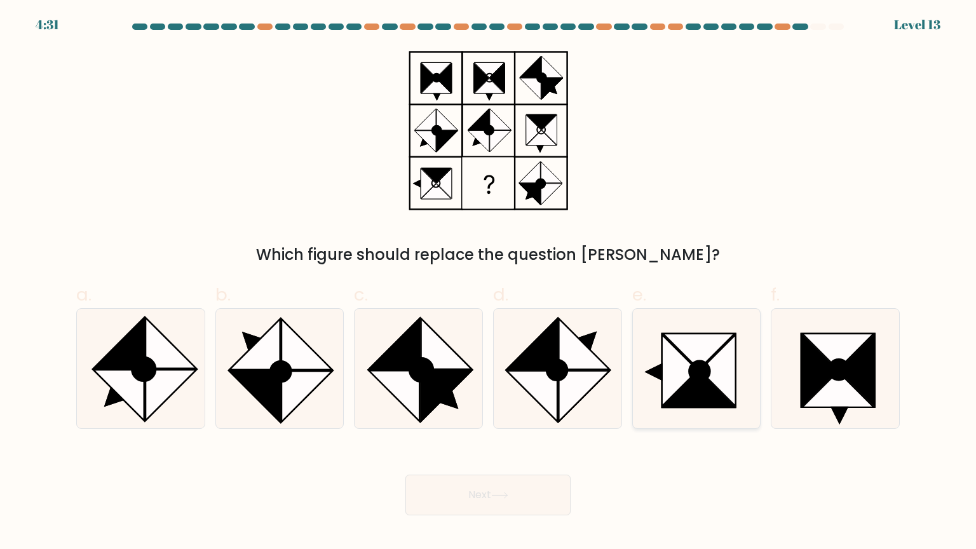
click at [696, 381] on icon at bounding box center [699, 371] width 20 height 20
click at [488, 283] on input "e." at bounding box center [488, 278] width 1 height 8
radio input "true"
click at [501, 502] on button "Next" at bounding box center [487, 494] width 165 height 41
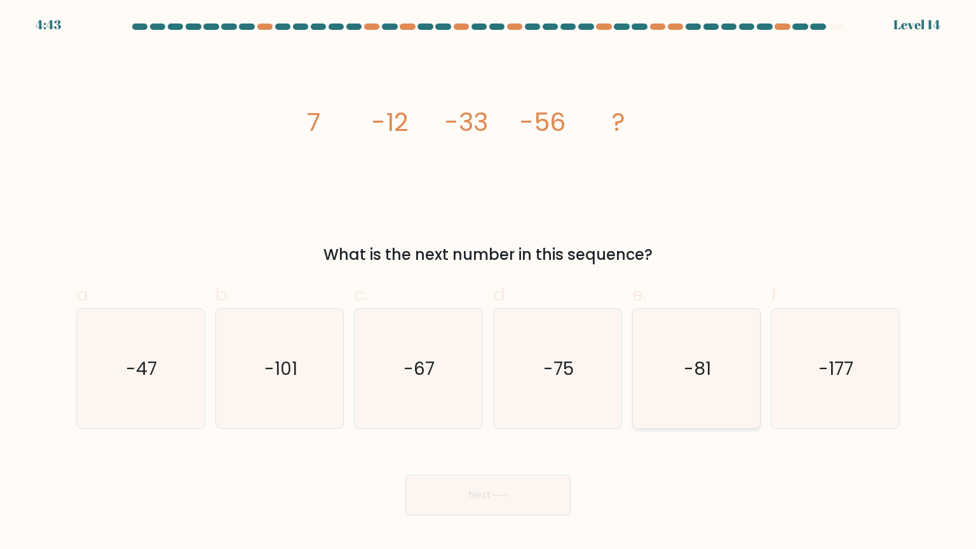
click at [683, 387] on icon "-81" at bounding box center [695, 368] width 119 height 119
click at [488, 283] on input "e. -81" at bounding box center [488, 278] width 1 height 8
radio input "true"
click at [504, 495] on icon at bounding box center [499, 495] width 17 height 7
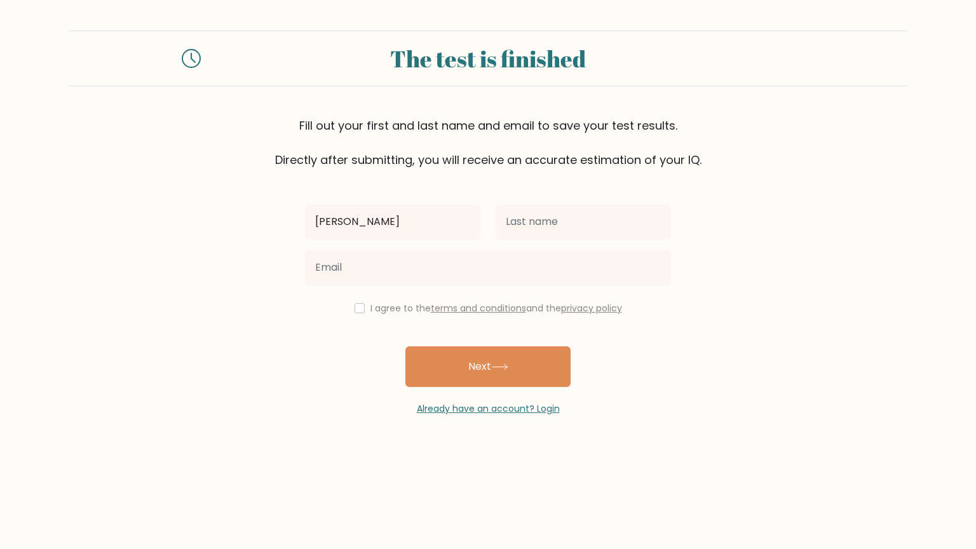
type input "tony"
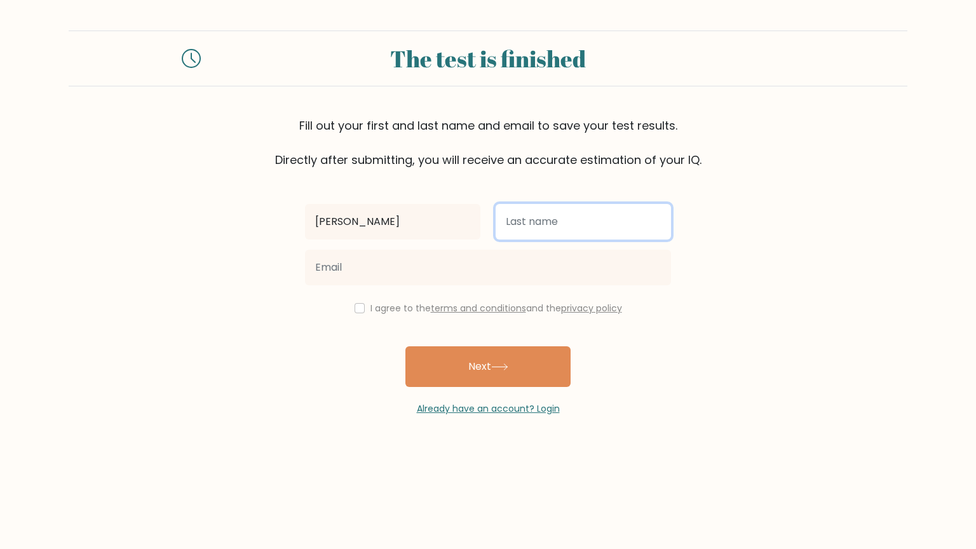
click at [541, 231] on input "text" at bounding box center [582, 222] width 175 height 36
type input "vbc"
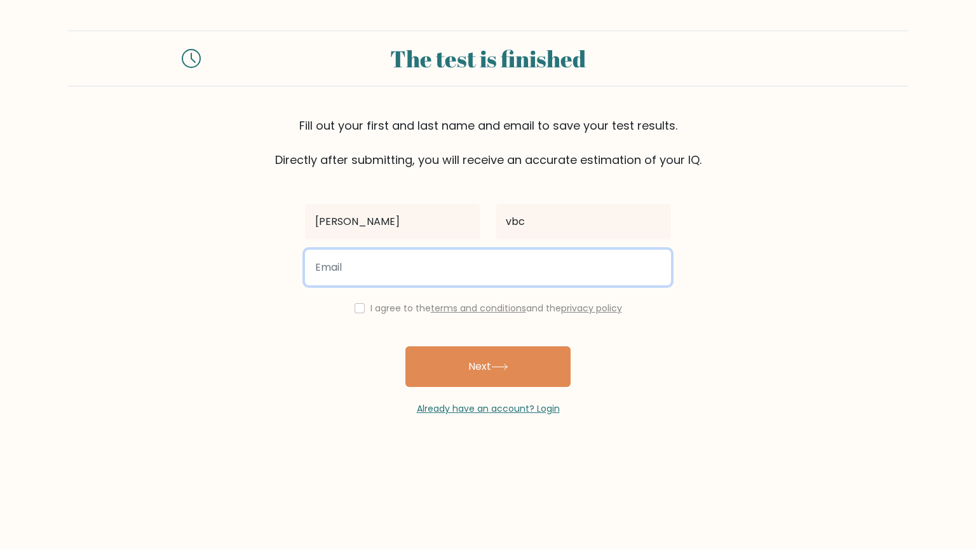
click at [363, 277] on input "email" at bounding box center [488, 268] width 366 height 36
type input "tmj569410@gmail.com"
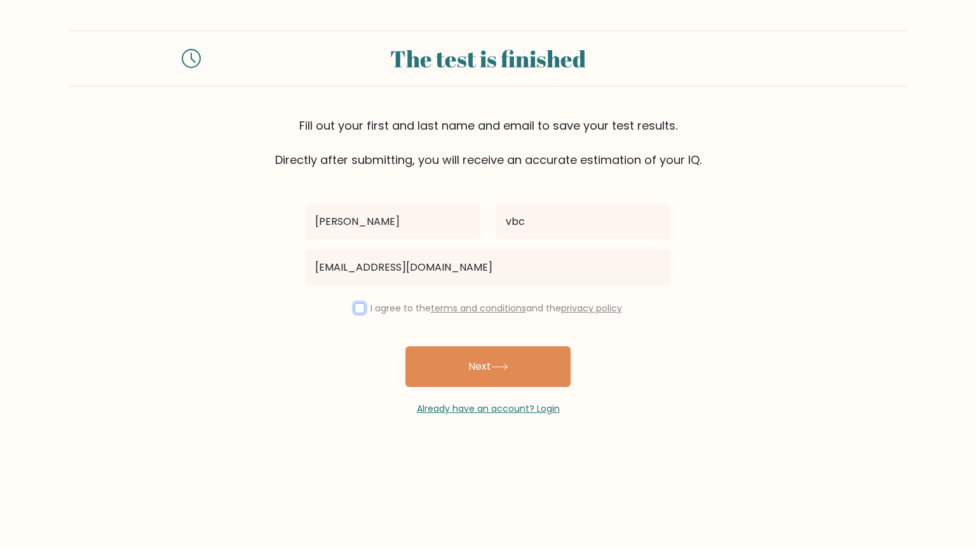
click at [356, 305] on input "checkbox" at bounding box center [359, 308] width 10 height 10
checkbox input "true"
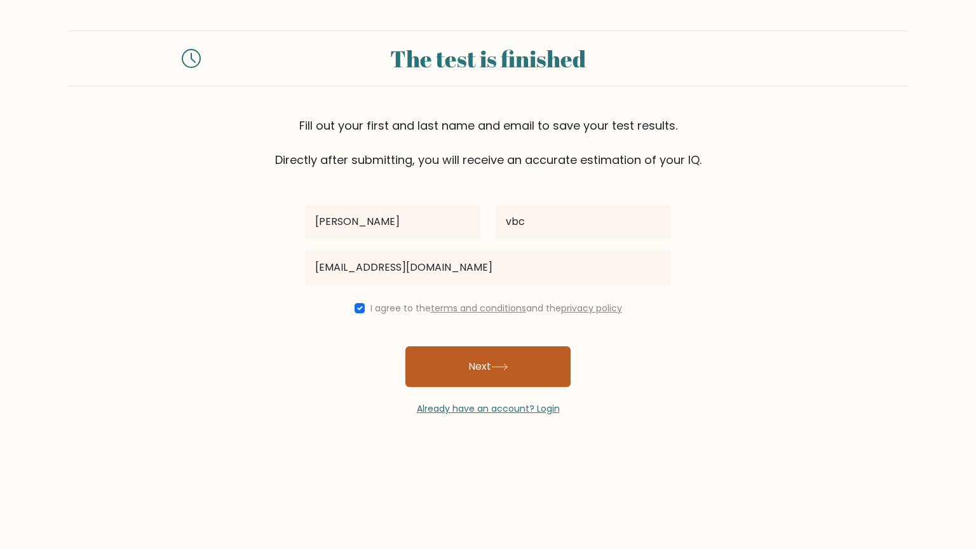
click at [454, 358] on button "Next" at bounding box center [487, 366] width 165 height 41
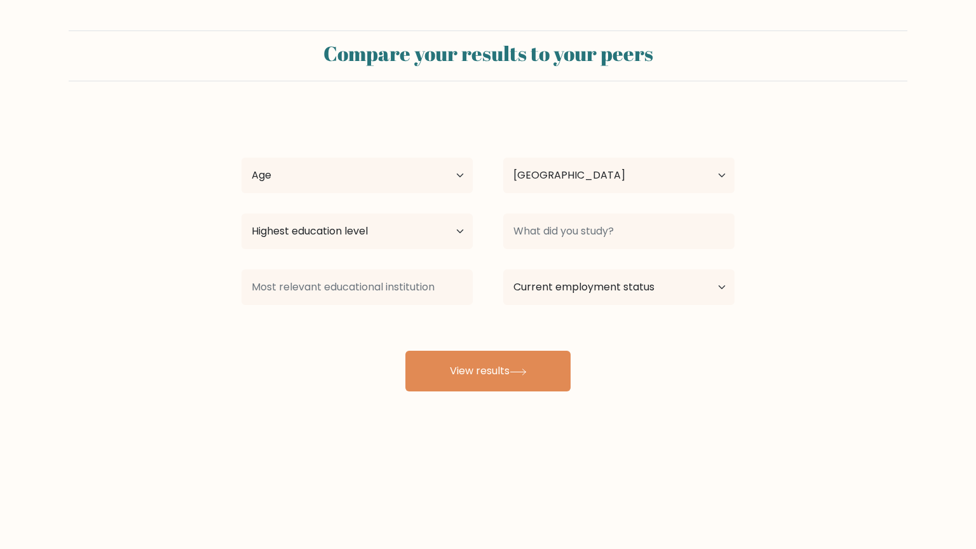
select select "IN"
click at [466, 177] on select "Age Under 18 years old 18-24 years old 25-34 years old 35-44 years old 45-54 ye…" at bounding box center [356, 176] width 231 height 36
select select "35_44"
click at [241, 158] on select "Age Under 18 years old 18-24 years old 25-34 years old 35-44 years old 45-54 ye…" at bounding box center [356, 176] width 231 height 36
click at [614, 177] on select "Country Afghanistan Albania Algeria American Samoa Andorra Angola Anguilla Anta…" at bounding box center [618, 176] width 231 height 36
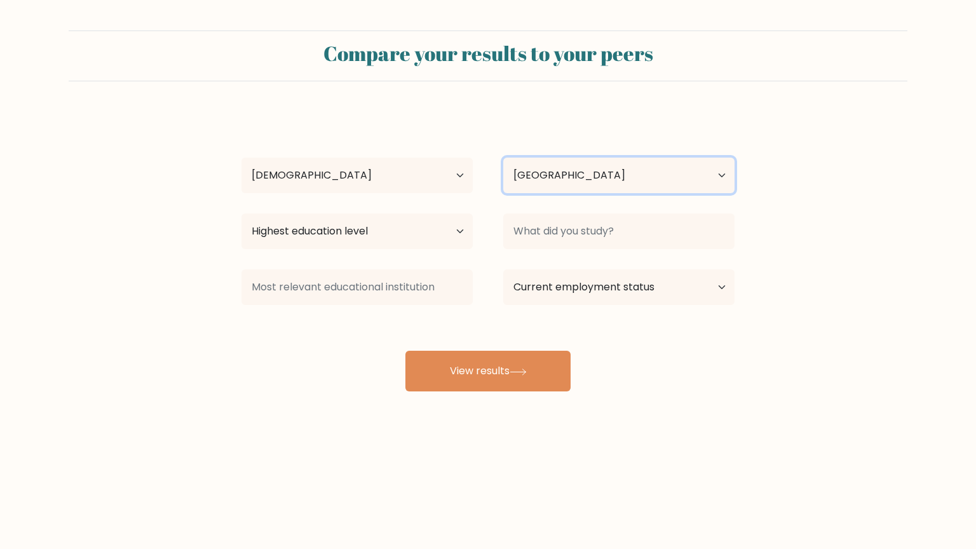
select select "GN"
click at [503, 158] on select "Country Afghanistan Albania Algeria American Samoa Andorra Angola Anguilla Anta…" at bounding box center [618, 176] width 231 height 36
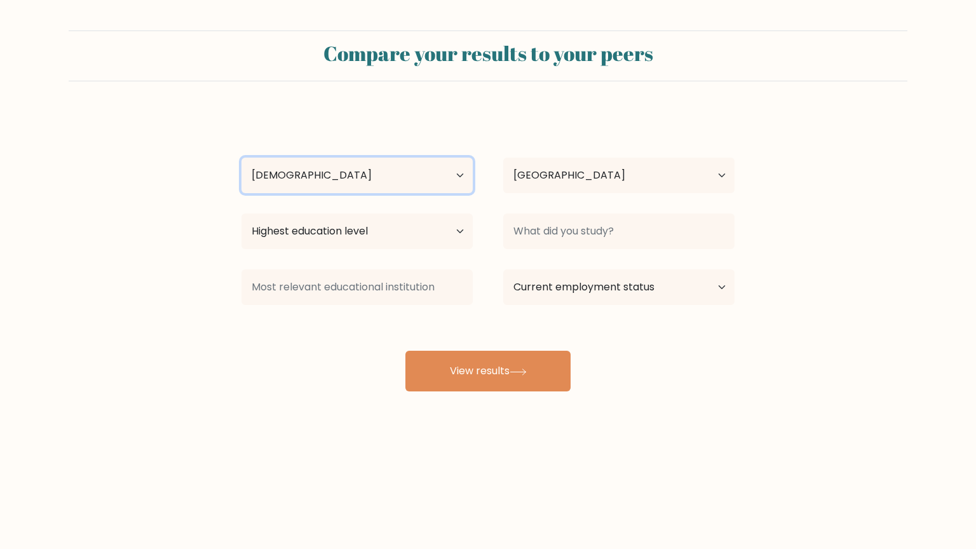
click at [471, 178] on select "Age Under 18 years old 18-24 years old 25-34 years old 35-44 years old 45-54 ye…" at bounding box center [356, 176] width 231 height 36
select select "18_24"
click at [241, 158] on select "Age Under 18 years old 18-24 years old 25-34 years old 35-44 years old 45-54 ye…" at bounding box center [356, 176] width 231 height 36
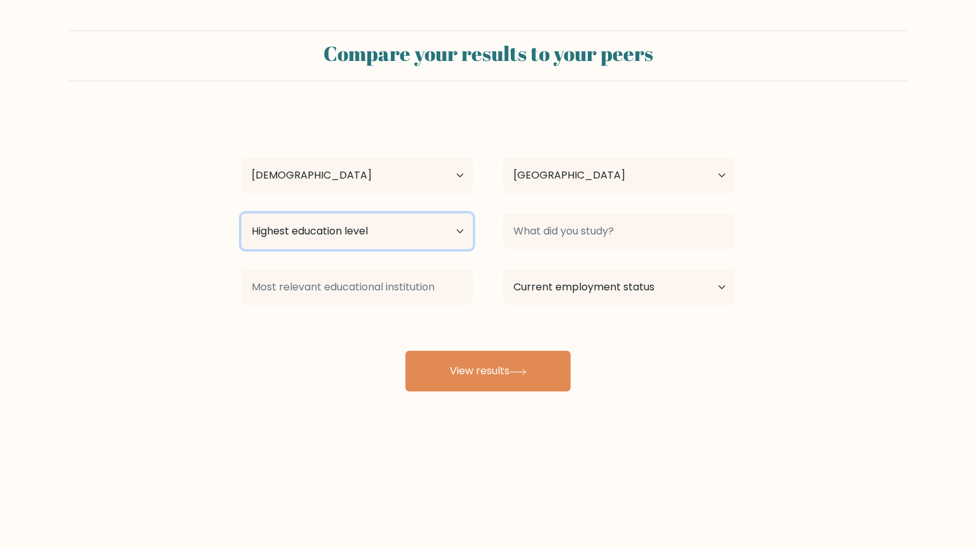
click at [458, 227] on select "Highest education level No schooling Primary Lower Secondary Upper Secondary Oc…" at bounding box center [356, 231] width 231 height 36
select select "bachelors_degree"
click at [241, 213] on select "Highest education level No schooling Primary Lower Secondary Upper Secondary Oc…" at bounding box center [356, 231] width 231 height 36
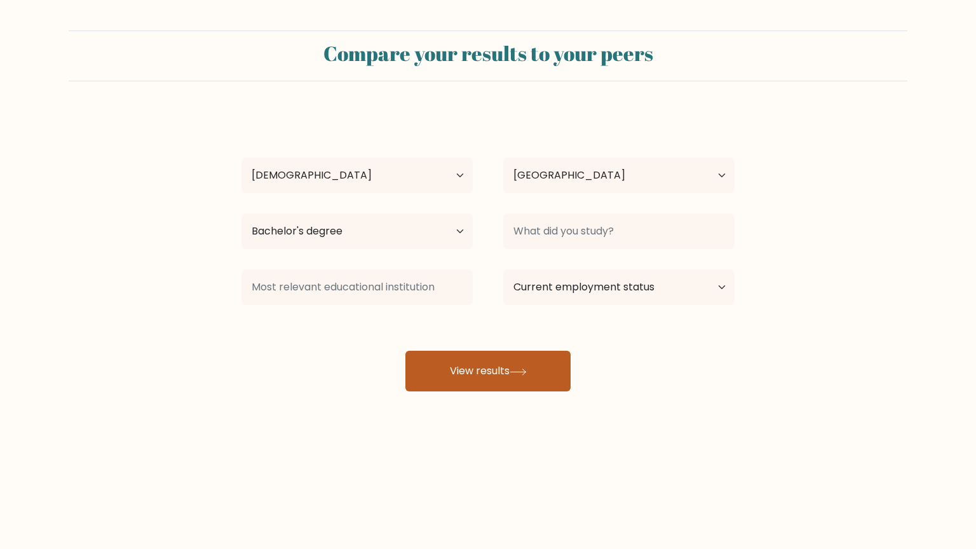
click at [538, 370] on button "View results" at bounding box center [487, 371] width 165 height 41
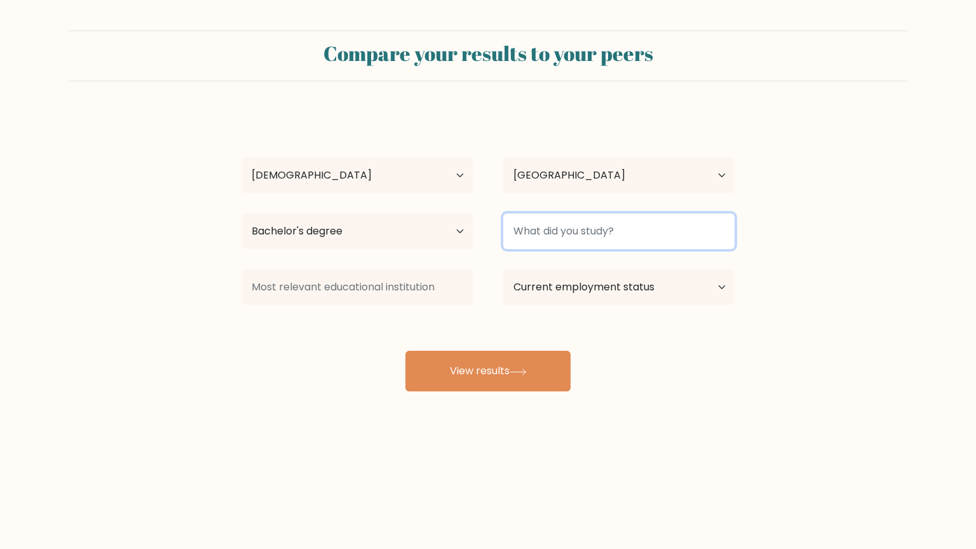
click at [622, 232] on input at bounding box center [618, 231] width 231 height 36
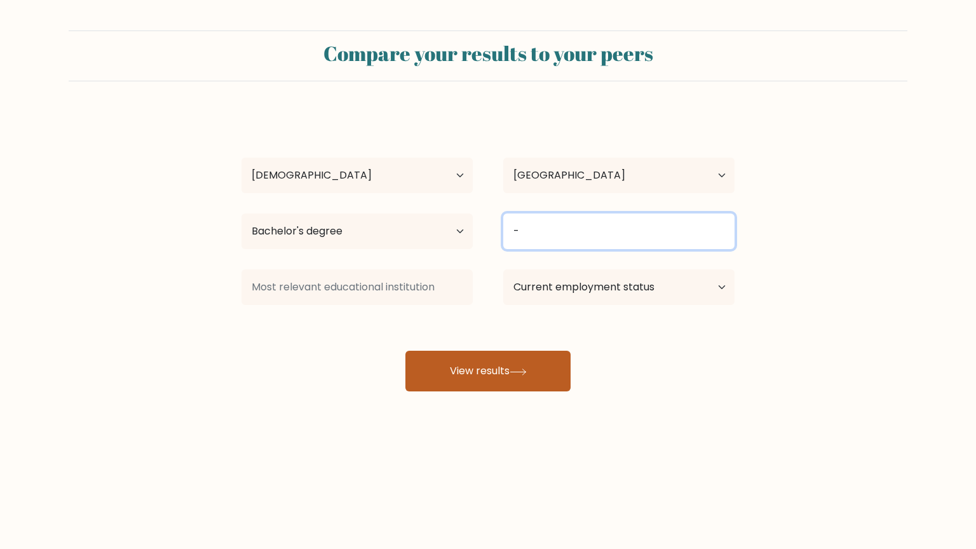
type input "-"
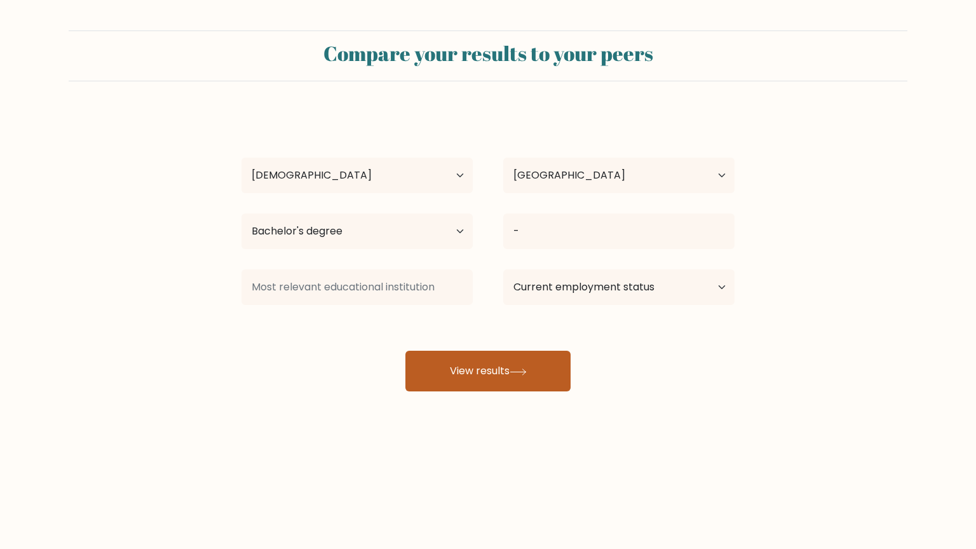
click at [537, 363] on button "View results" at bounding box center [487, 371] width 165 height 41
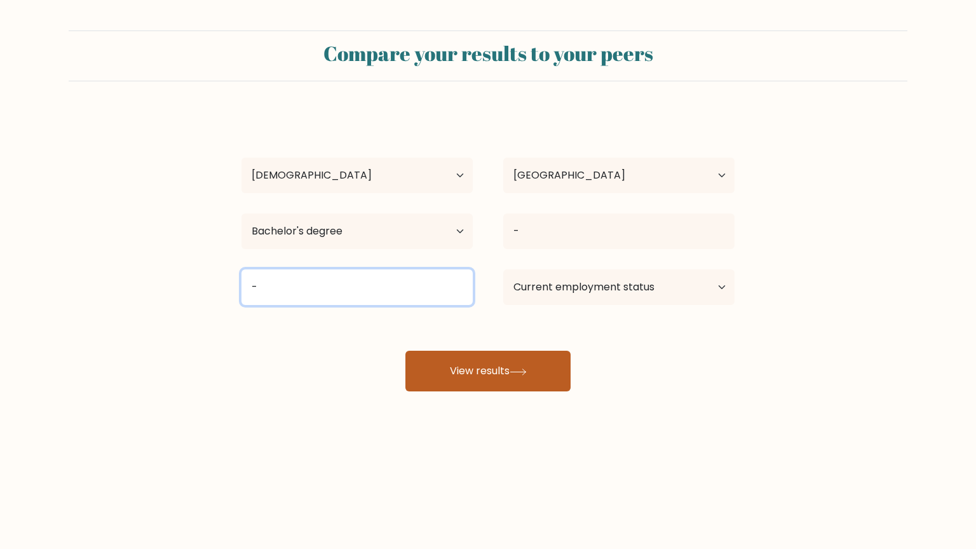
type input "-"
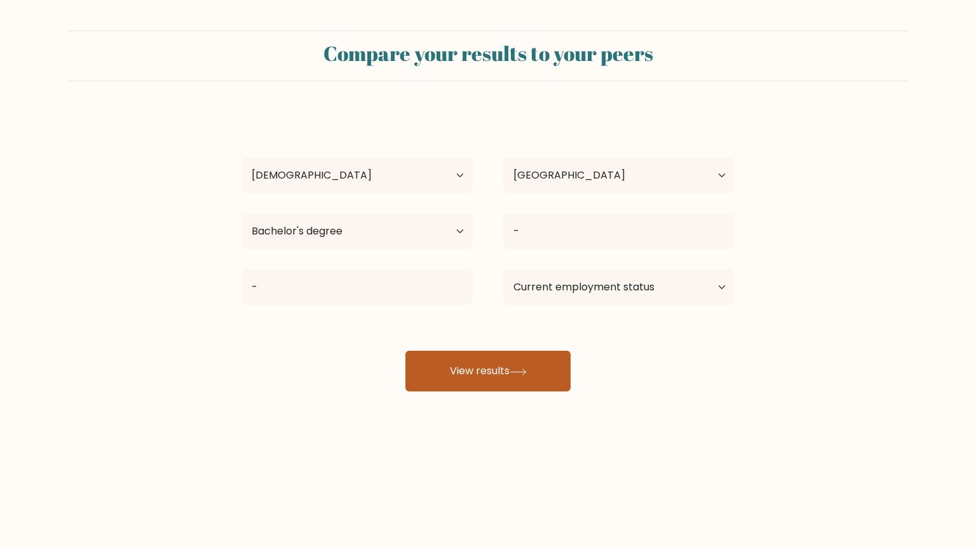
click at [526, 367] on button "View results" at bounding box center [487, 371] width 165 height 41
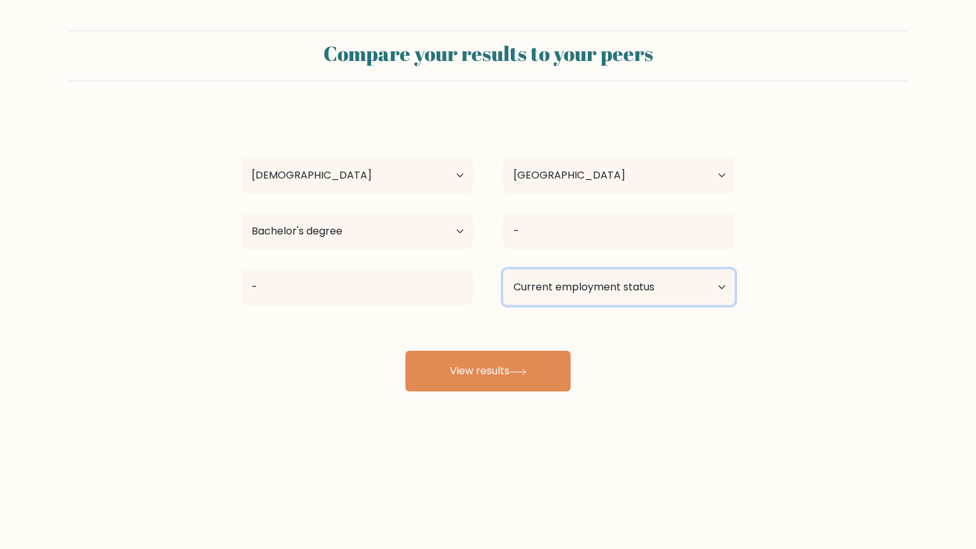
click at [623, 294] on select "Current employment status Employed Student Retired Other / prefer not to answer" at bounding box center [618, 287] width 231 height 36
select select "student"
click at [503, 269] on select "Current employment status Employed Student Retired Other / prefer not to answer" at bounding box center [618, 287] width 231 height 36
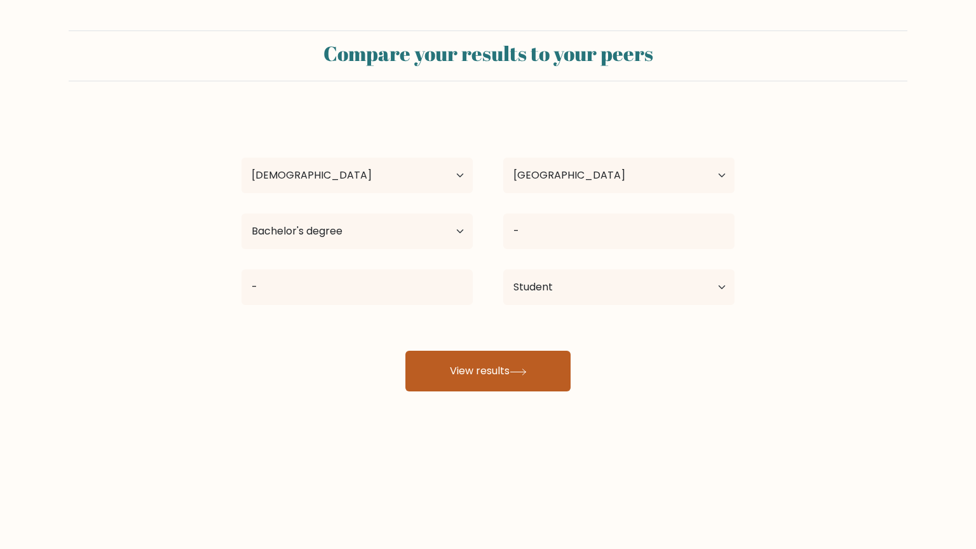
click at [521, 365] on button "View results" at bounding box center [487, 371] width 165 height 41
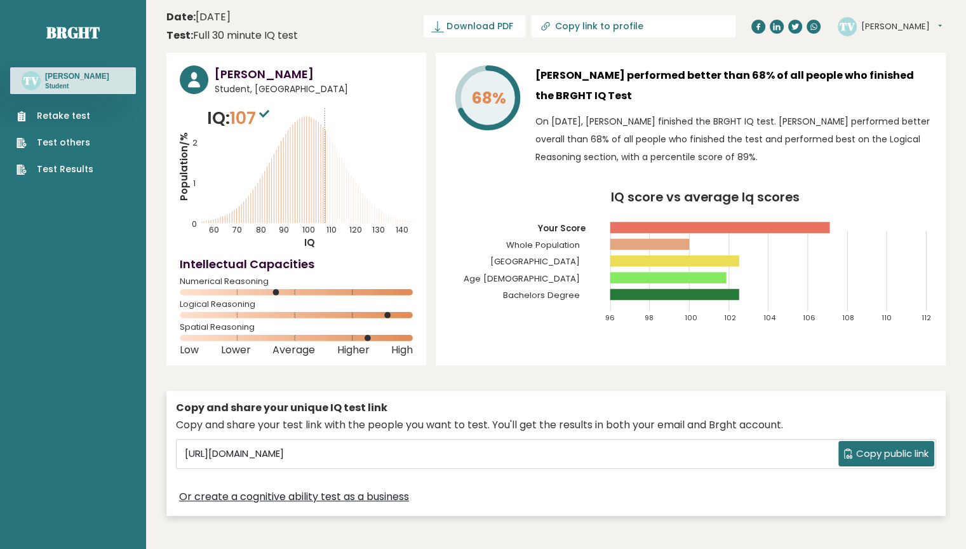
click at [800, 471] on div "Copy and share your unique IQ test link Copy and share your test link with the …" at bounding box center [555, 453] width 779 height 125
